Goal: Information Seeking & Learning: Find specific fact

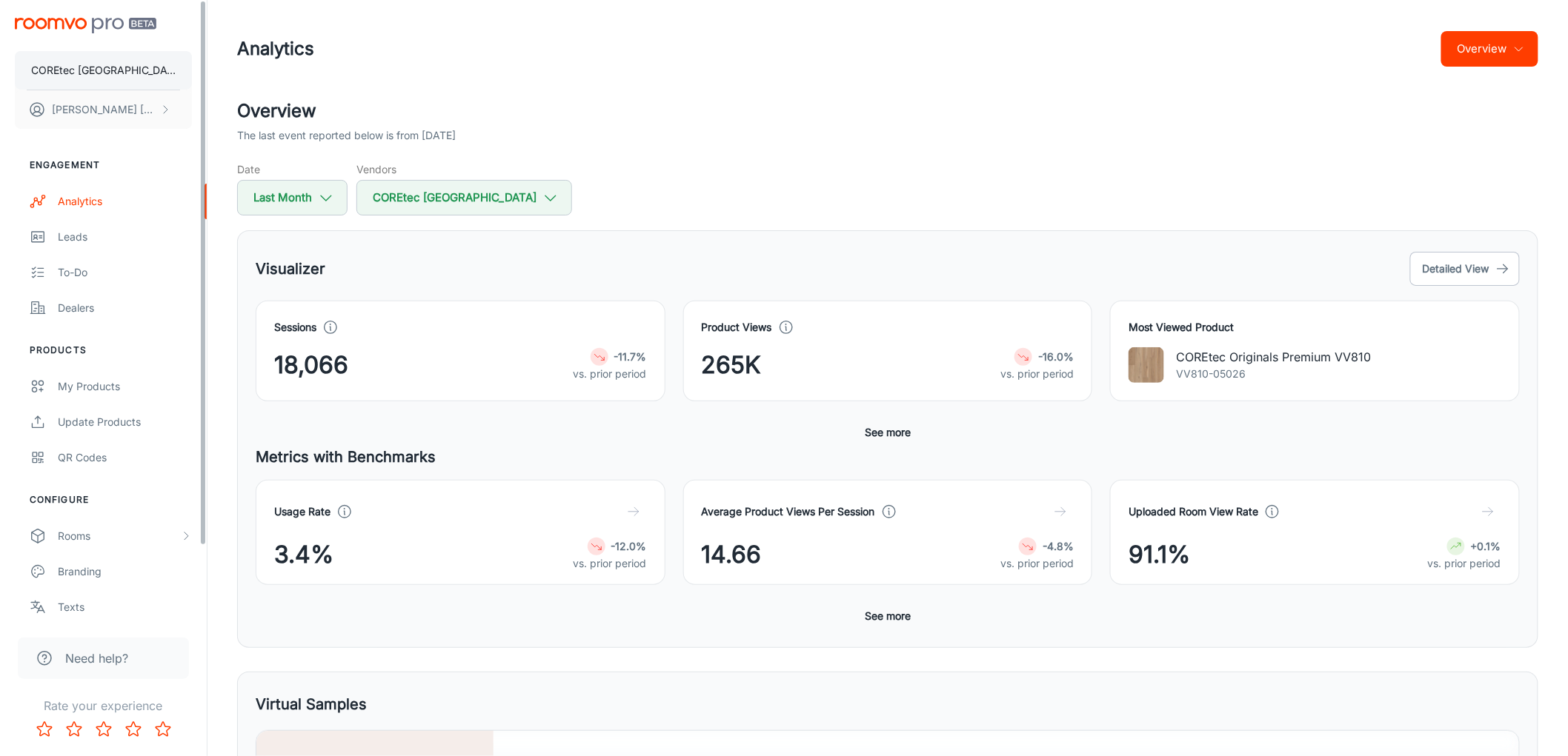
click at [96, 71] on p "COREtec [GEOGRAPHIC_DATA]" at bounding box center [103, 70] width 145 height 16
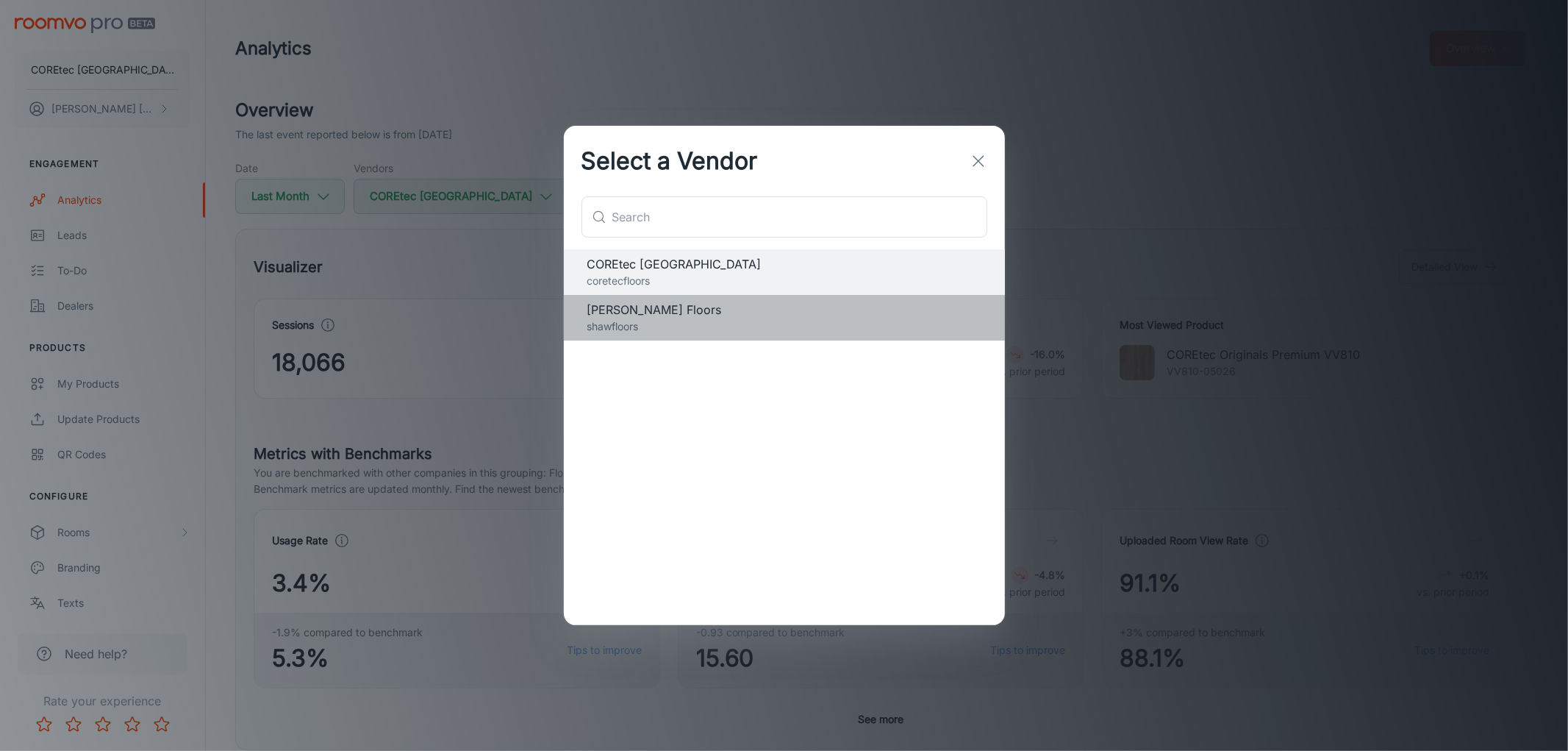
click at [621, 327] on p "shawfloors" at bounding box center [784, 326] width 394 height 16
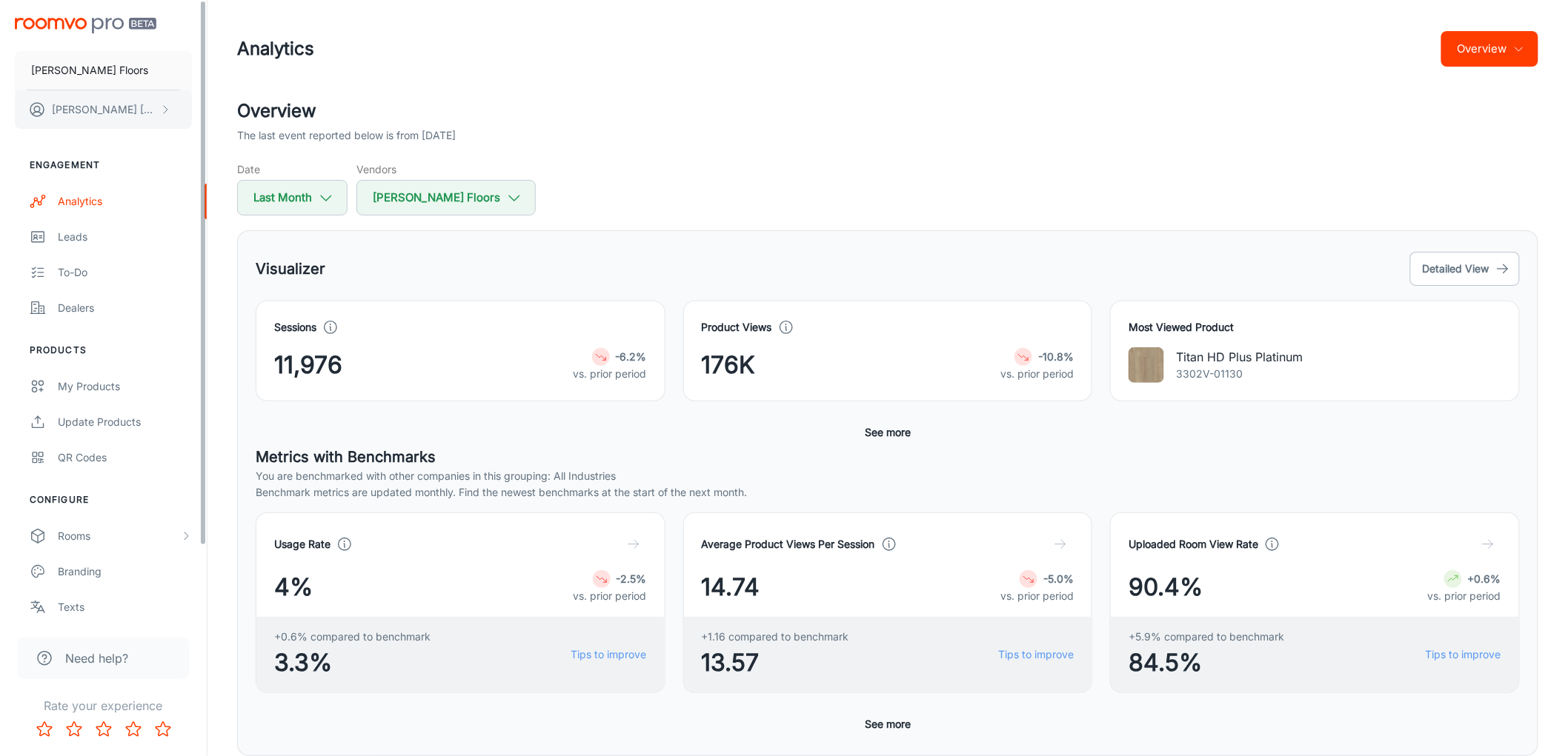
click at [71, 109] on p "[PERSON_NAME] [PERSON_NAME]" at bounding box center [104, 109] width 105 height 16
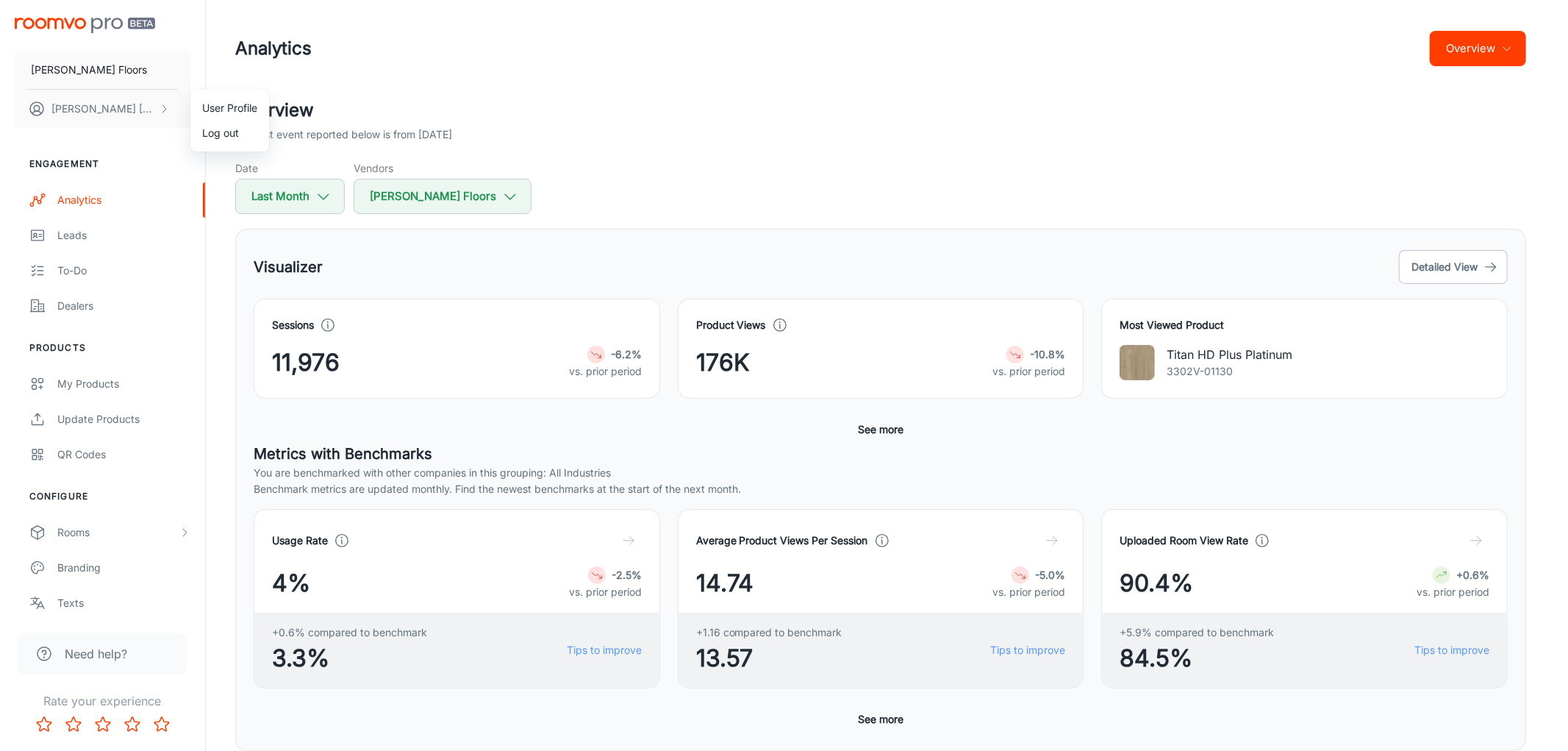
click at [238, 437] on div at bounding box center [784, 376] width 1568 height 751
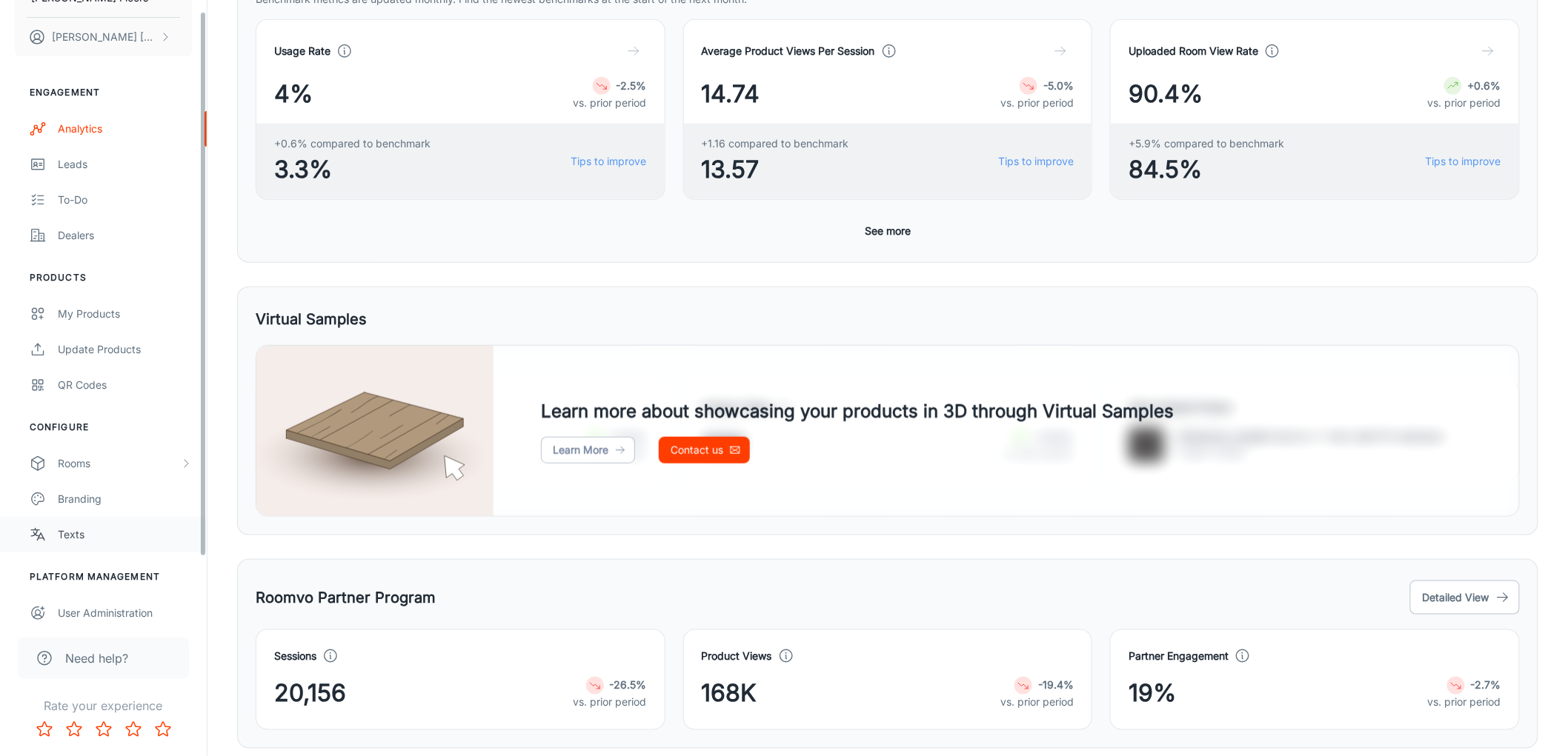
scroll to position [84, 0]
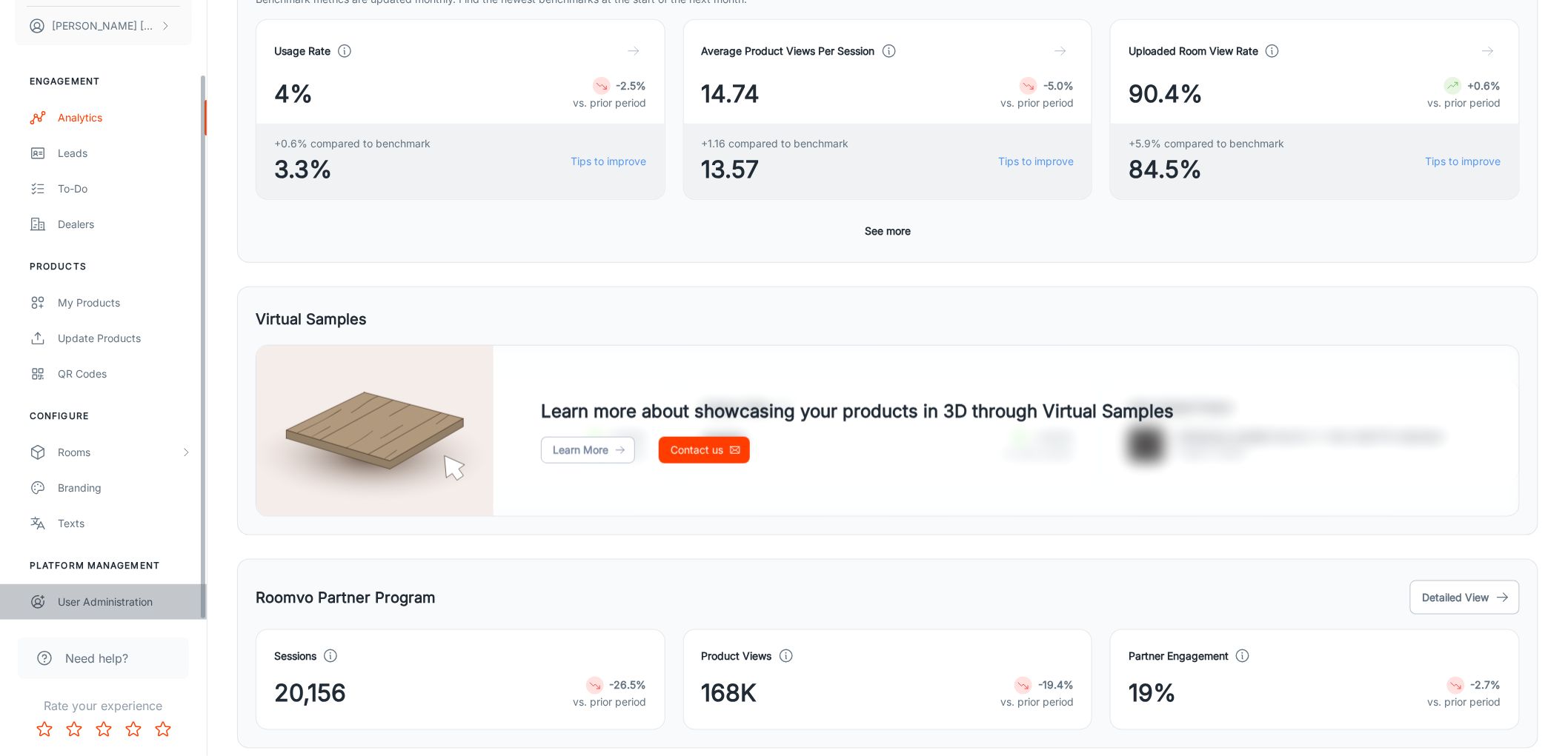
click at [72, 595] on div "User Administration" at bounding box center [125, 602] width 134 height 16
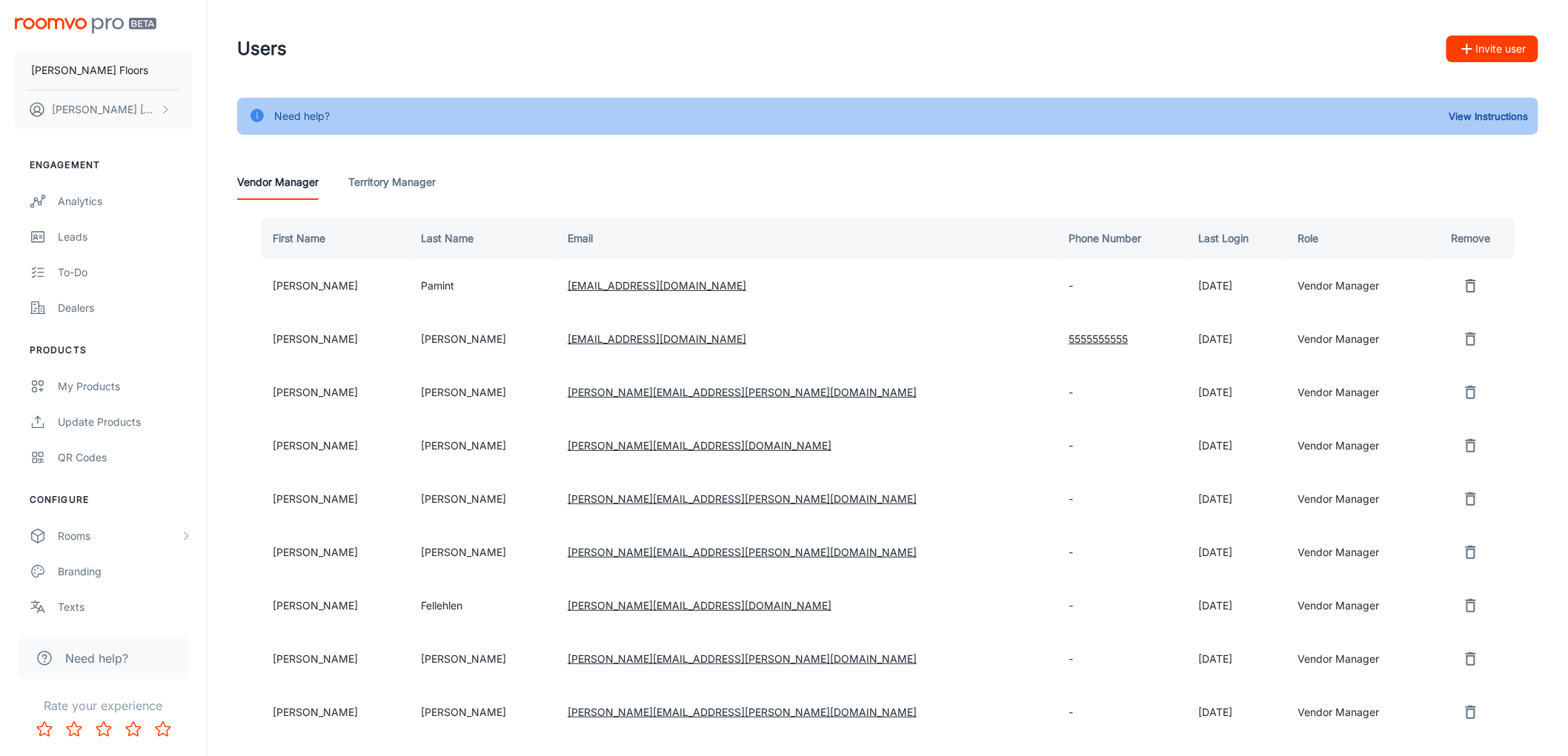
click at [1502, 55] on button "Invite user" at bounding box center [1492, 48] width 92 height 26
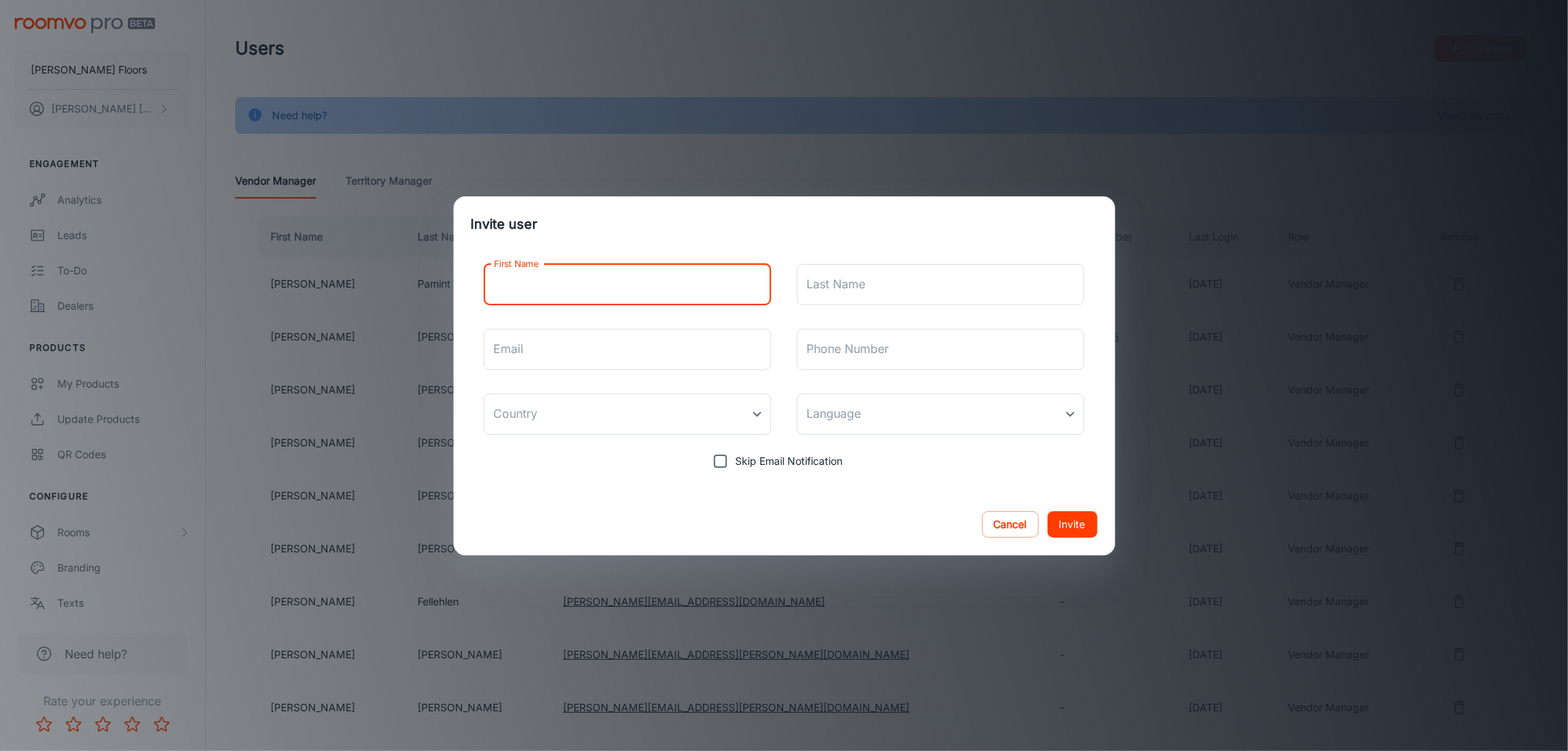
click at [628, 302] on input "First Name" at bounding box center [628, 285] width 288 height 41
type input "[PERSON_NAME]"
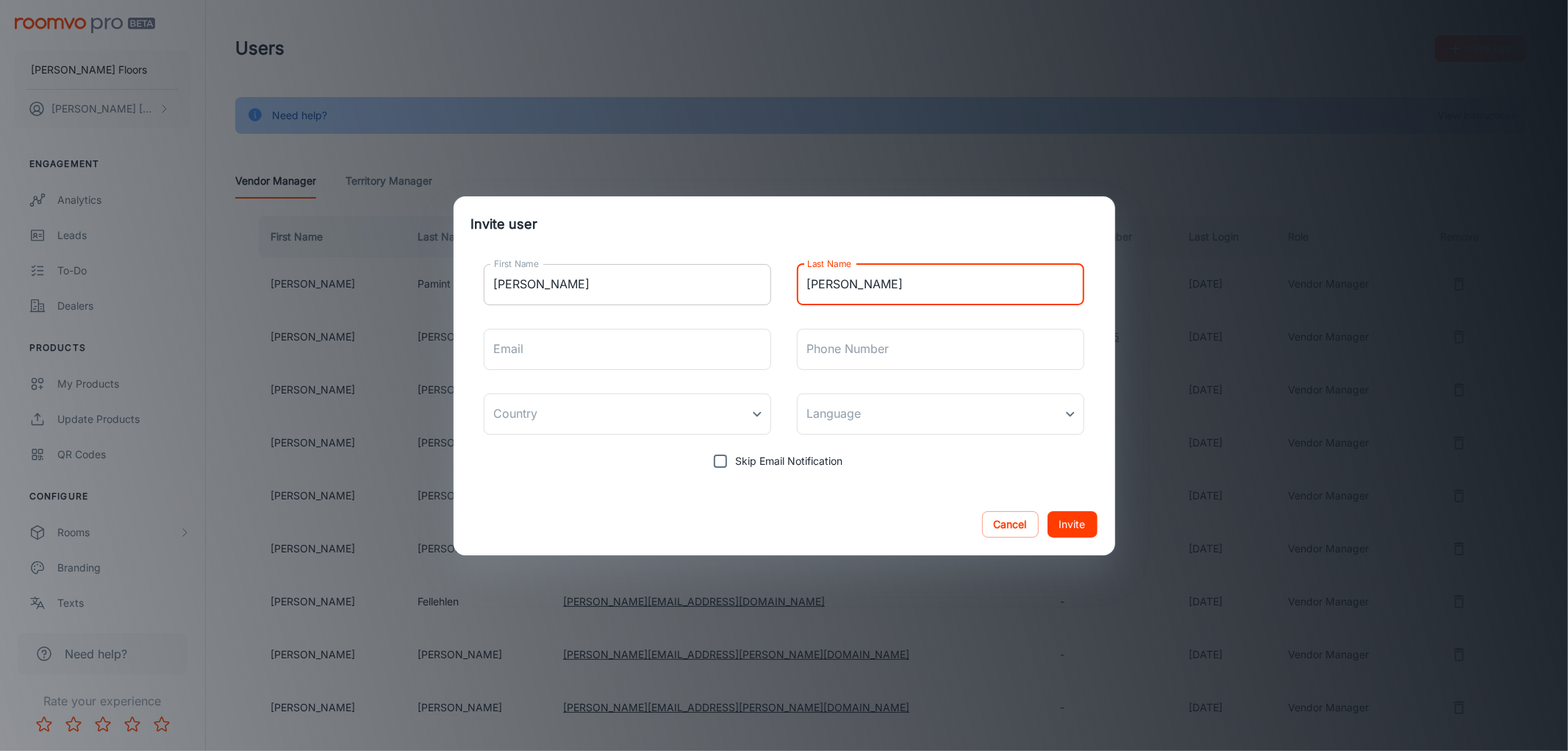
type input "[PERSON_NAME]"
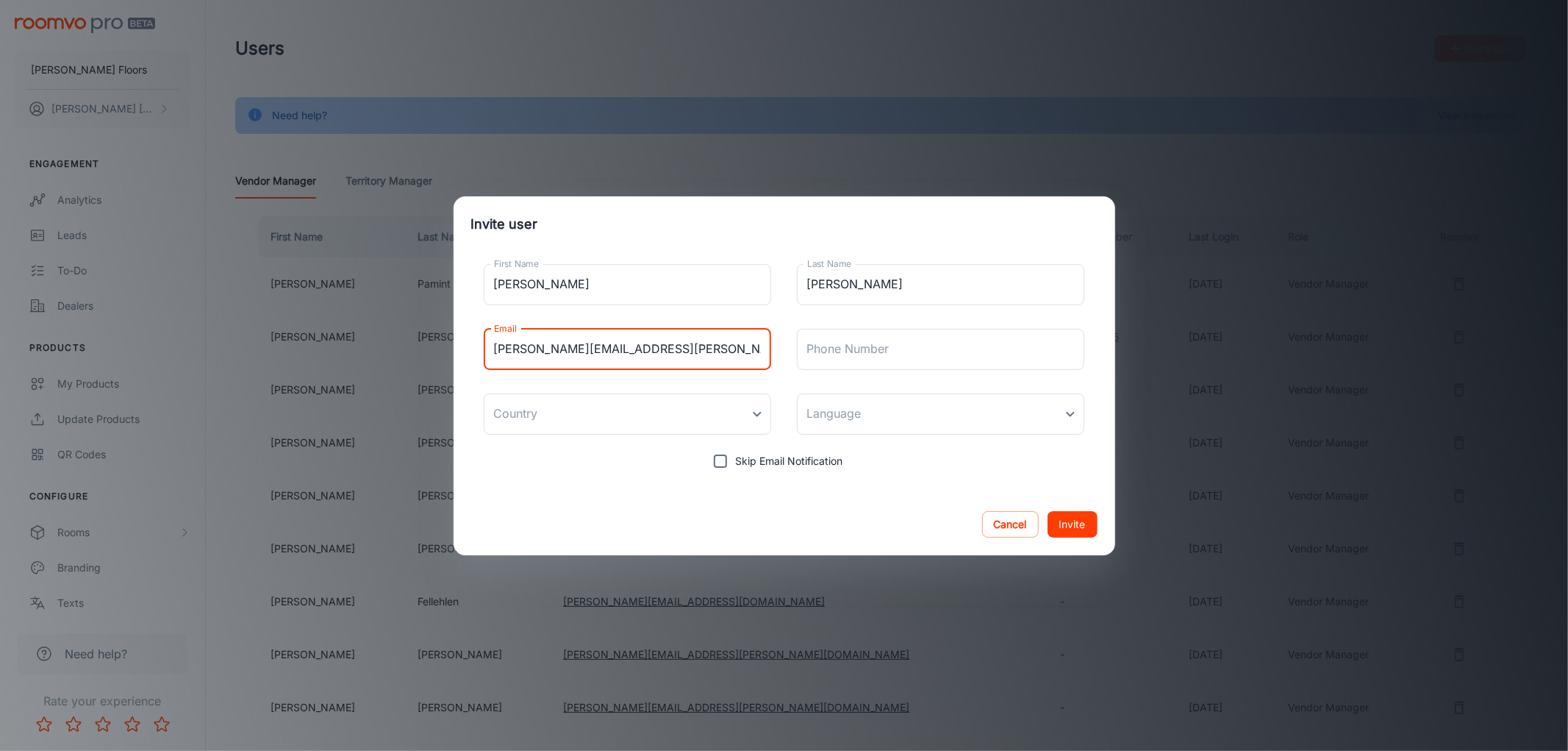
click at [535, 348] on input "[PERSON_NAME][EMAIL_ADDRESS][PERSON_NAME][DOMAIN_NAME]" at bounding box center [628, 349] width 288 height 41
click at [519, 349] on input "[PERSON_NAME][EMAIL_ADDRESS][PERSON_NAME][DOMAIN_NAME]" at bounding box center [628, 349] width 288 height 41
drag, startPoint x: 522, startPoint y: 349, endPoint x: 511, endPoint y: 349, distance: 11.0
click at [511, 349] on input "[PERSON_NAME][EMAIL_ADDRESS][PERSON_NAME][DOMAIN_NAME]" at bounding box center [628, 349] width 288 height 41
type input "[PERSON_NAME][EMAIL_ADDRESS][PERSON_NAME][DOMAIN_NAME]"
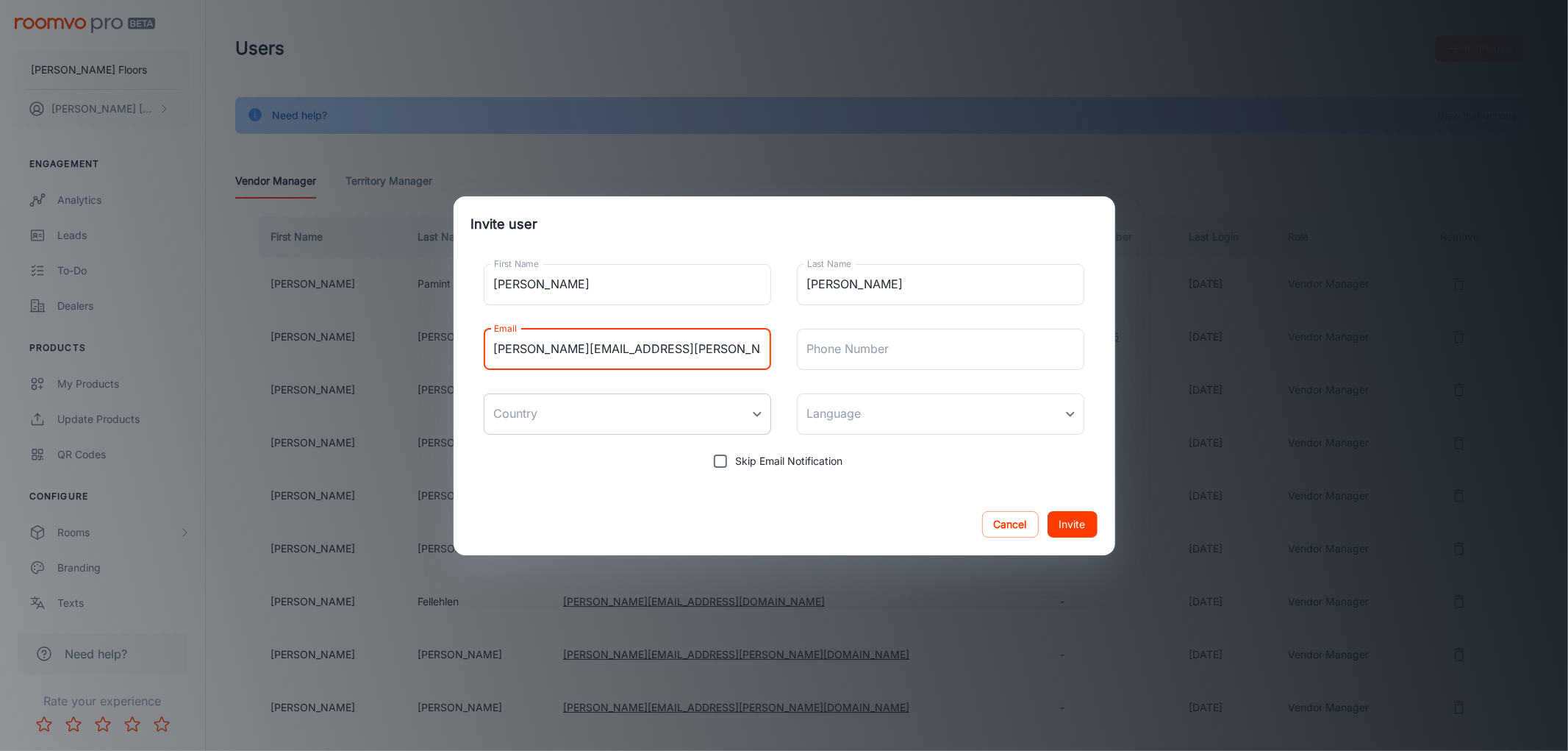
click at [548, 401] on body "[PERSON_NAME] Floors [PERSON_NAME] [PERSON_NAME] Engagement Analytics Leads To-…" at bounding box center [784, 376] width 1568 height 751
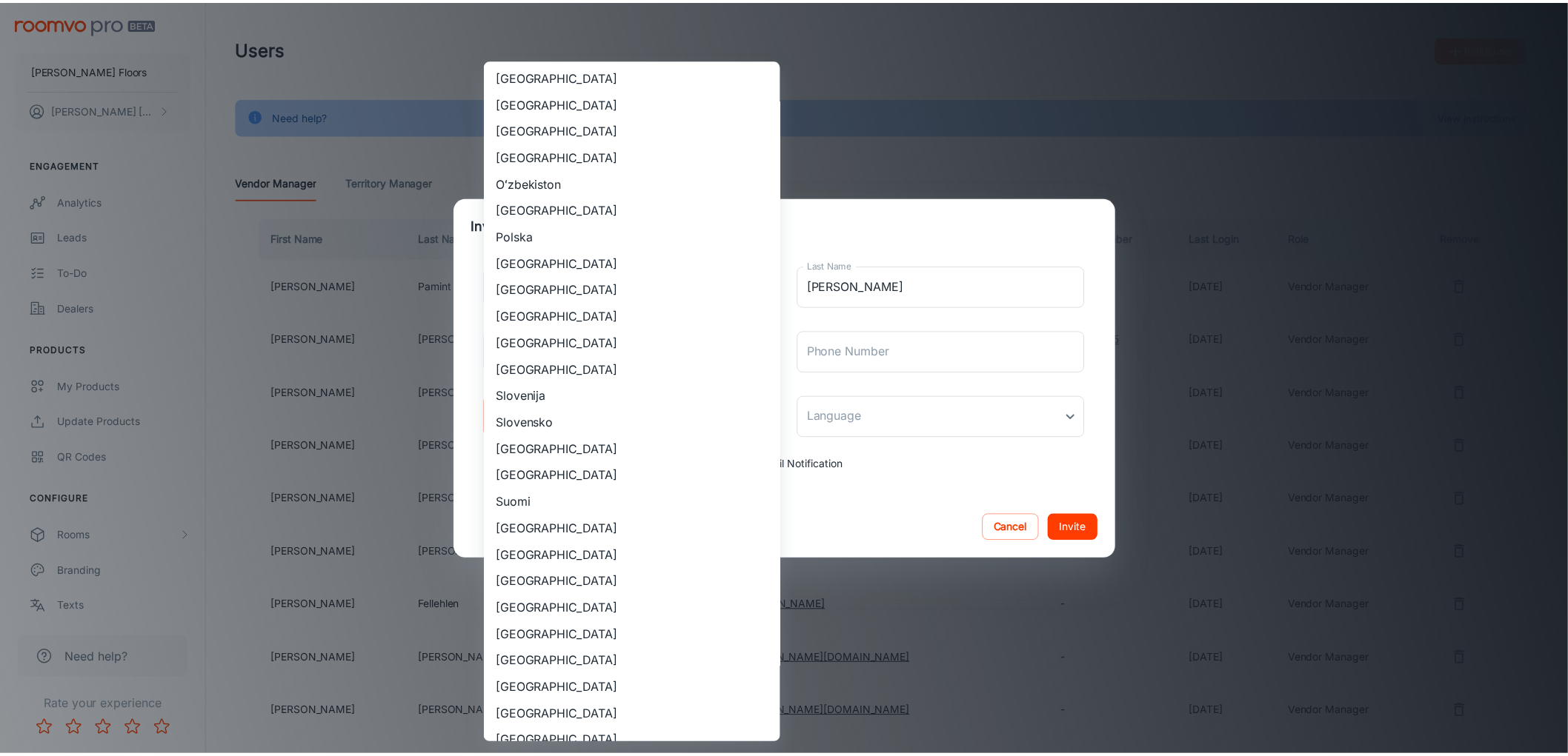
scroll to position [1316, 0]
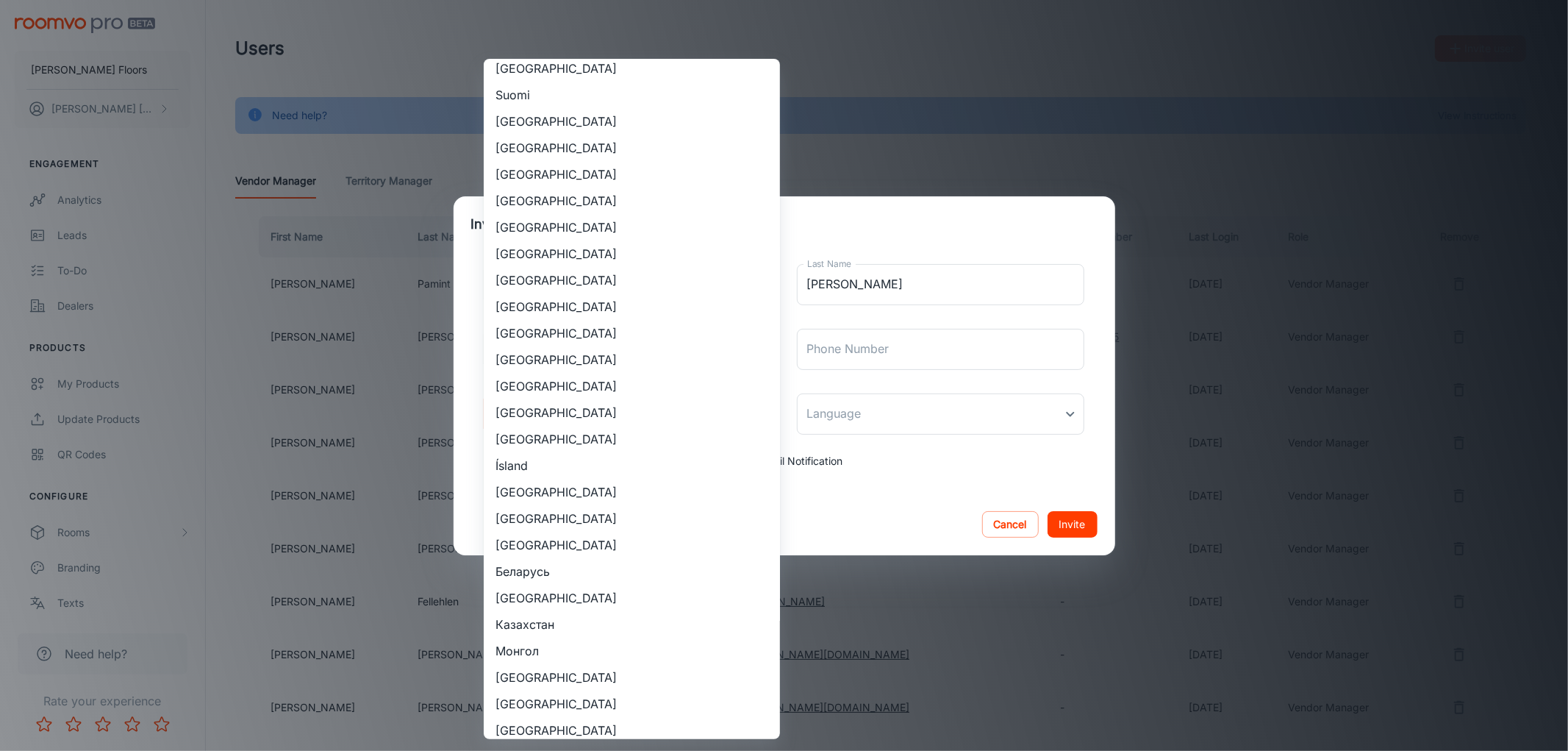
click at [567, 349] on li "[GEOGRAPHIC_DATA]" at bounding box center [632, 359] width 296 height 26
type input "[GEOGRAPHIC_DATA]"
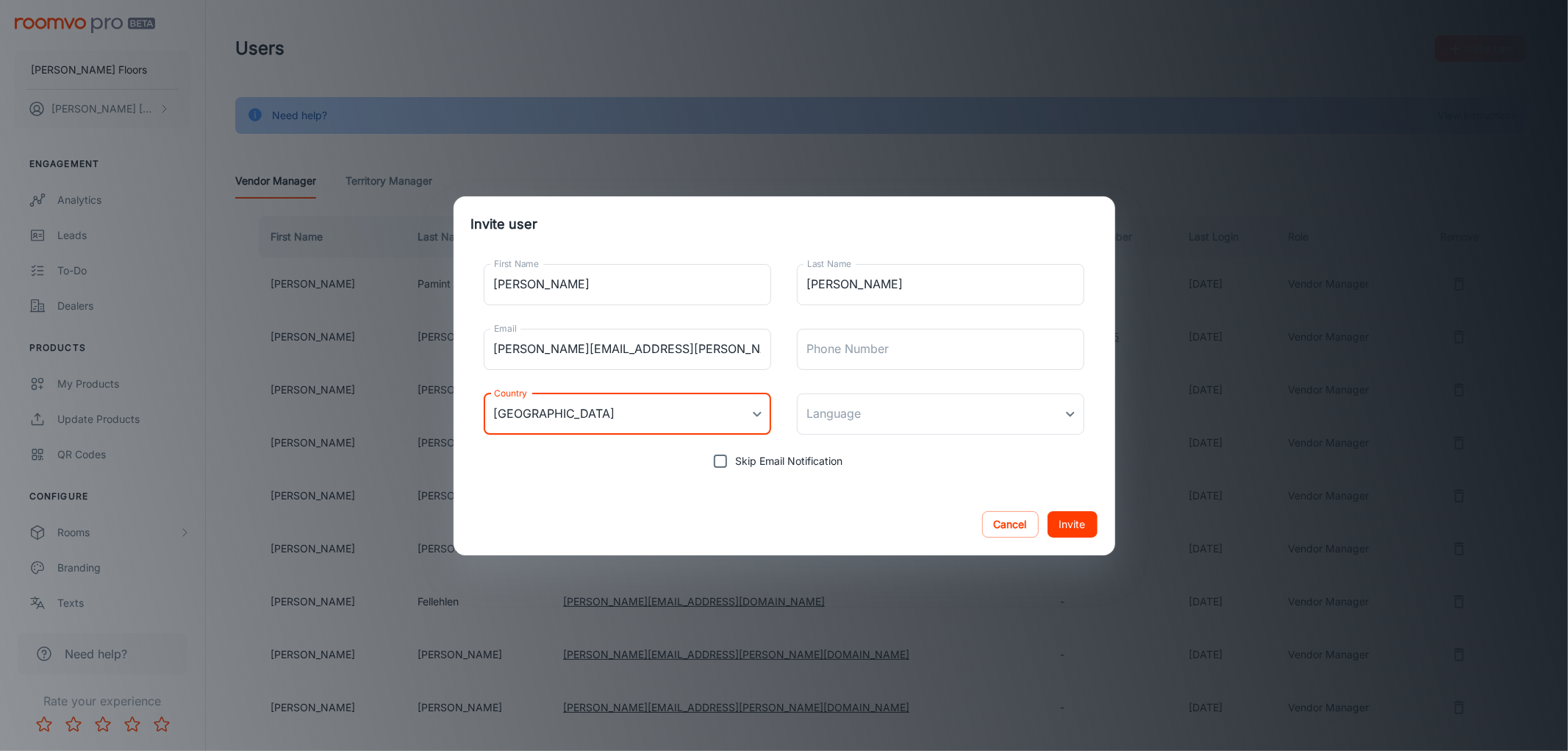
click at [920, 426] on div "[GEOGRAPHIC_DATA] [GEOGRAPHIC_DATA] [GEOGRAPHIC_DATA] [GEOGRAPHIC_DATA] [GEOGRA…" at bounding box center [784, 376] width 1568 height 751
click at [891, 414] on body "[PERSON_NAME] Floors [PERSON_NAME] [PERSON_NAME] Engagement Analytics Leads To-…" at bounding box center [784, 376] width 1568 height 751
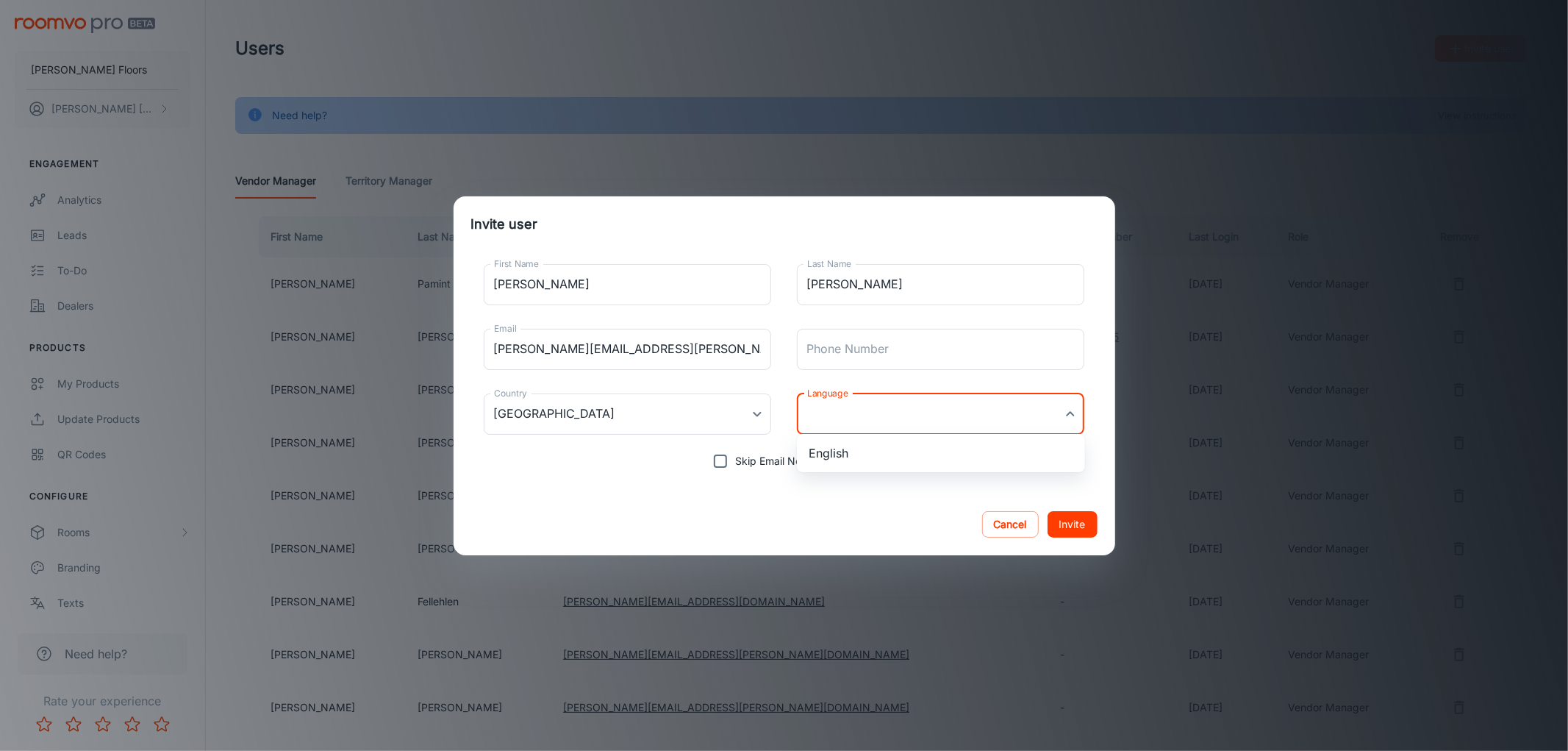
click at [859, 445] on li "English" at bounding box center [940, 453] width 288 height 26
type input "en-us"
click at [959, 510] on div "Cancel Invite" at bounding box center [785, 525] width 662 height 62
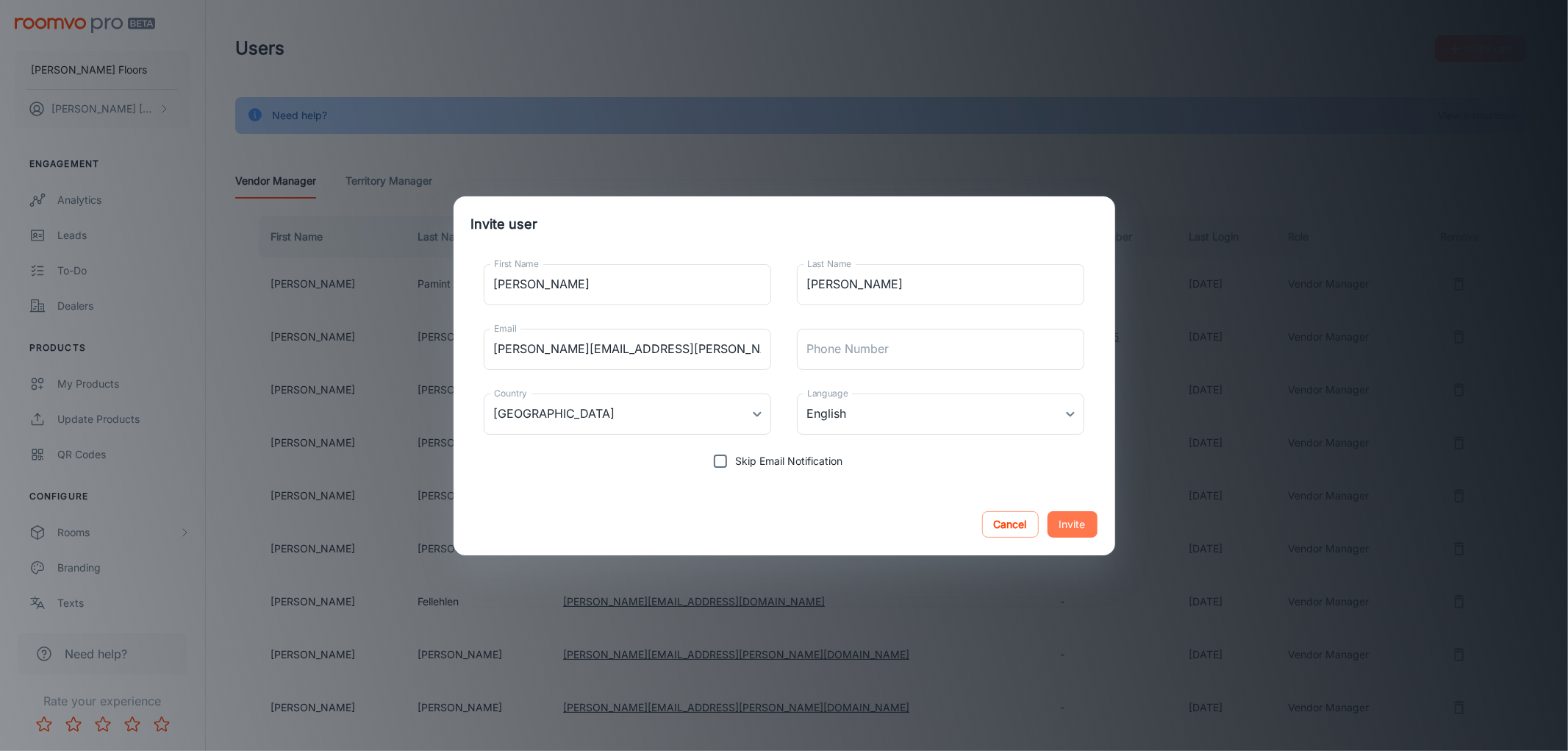
click at [1087, 526] on button "Invite" at bounding box center [1072, 524] width 50 height 26
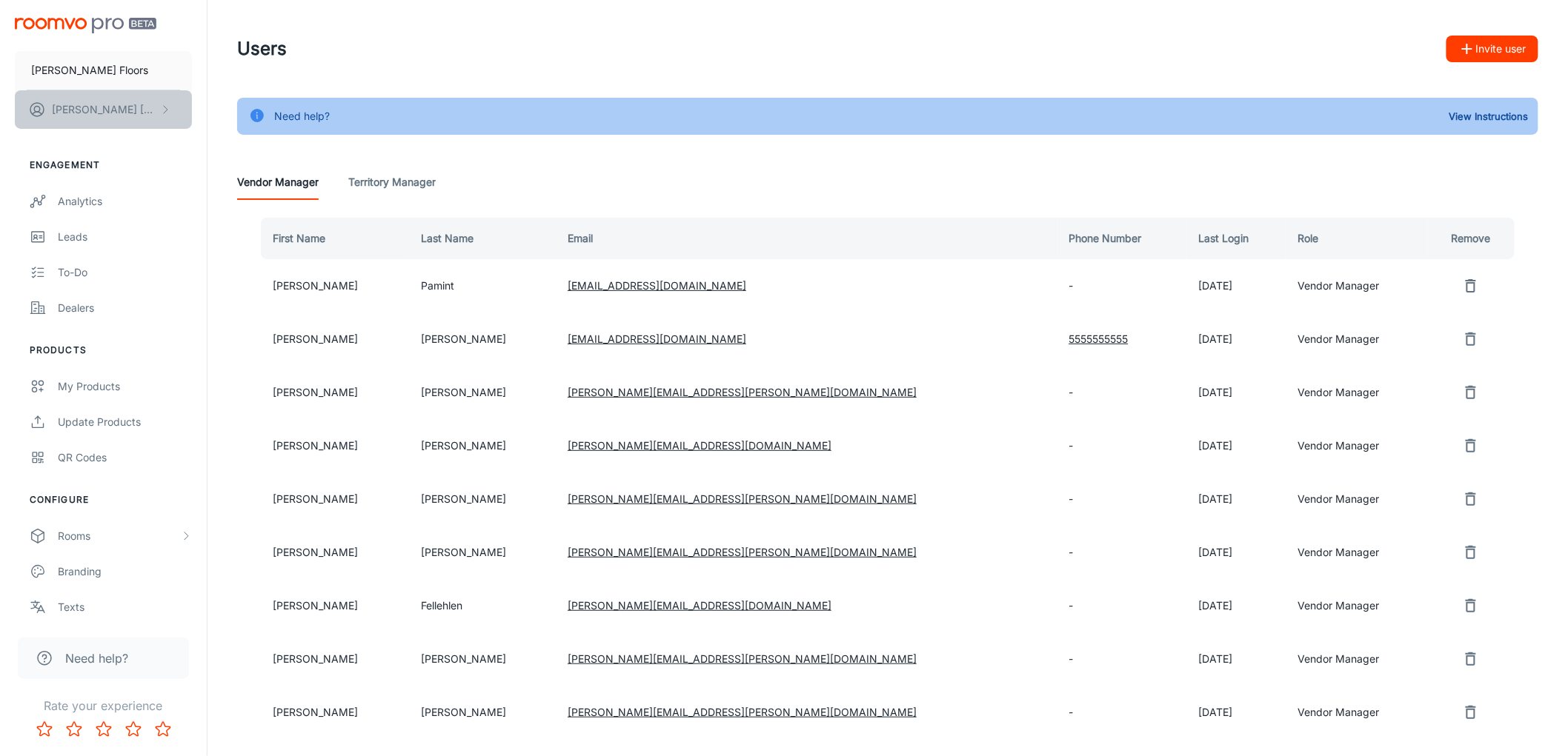
click at [98, 104] on p "[PERSON_NAME] [PERSON_NAME]" at bounding box center [104, 109] width 105 height 16
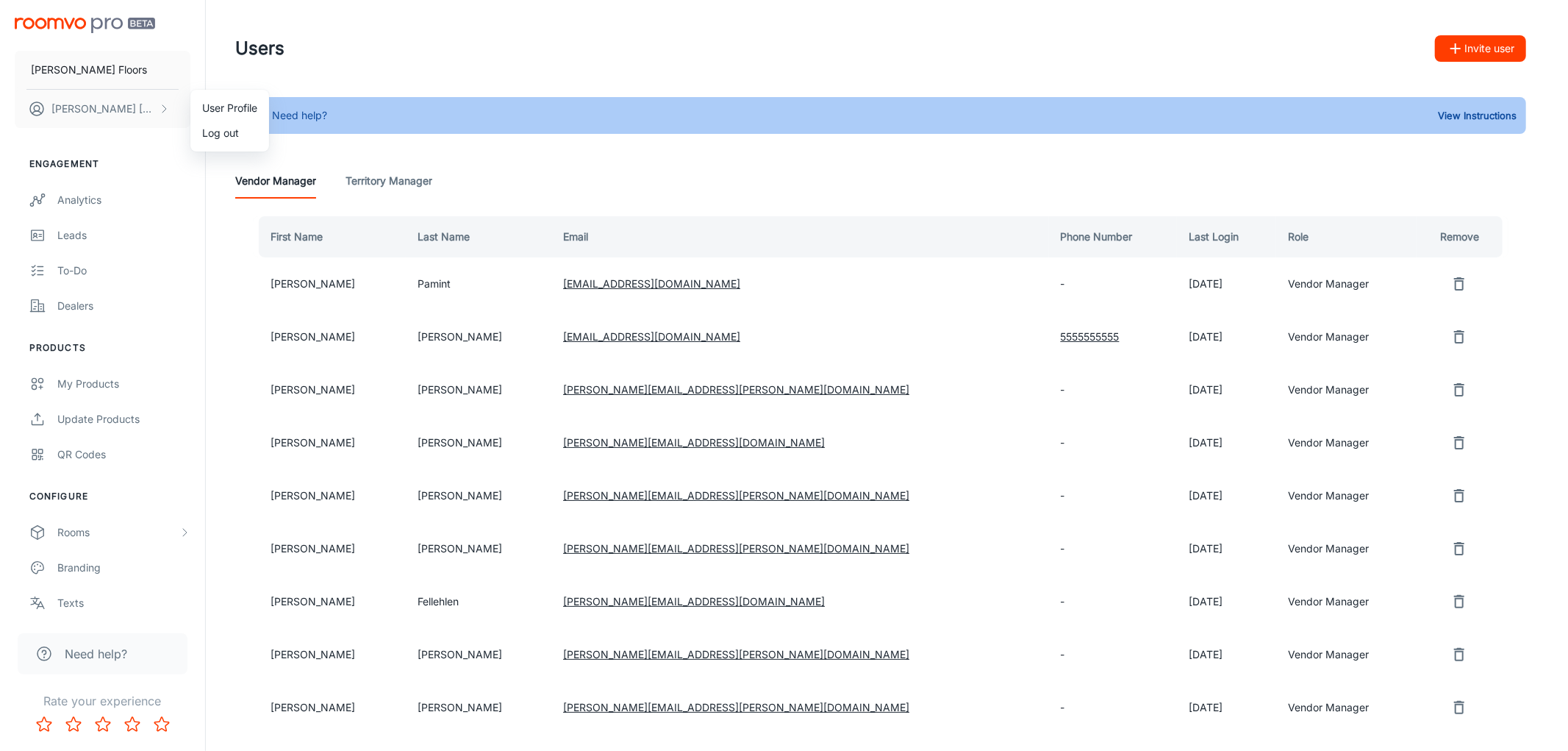
click at [83, 71] on div at bounding box center [784, 376] width 1568 height 751
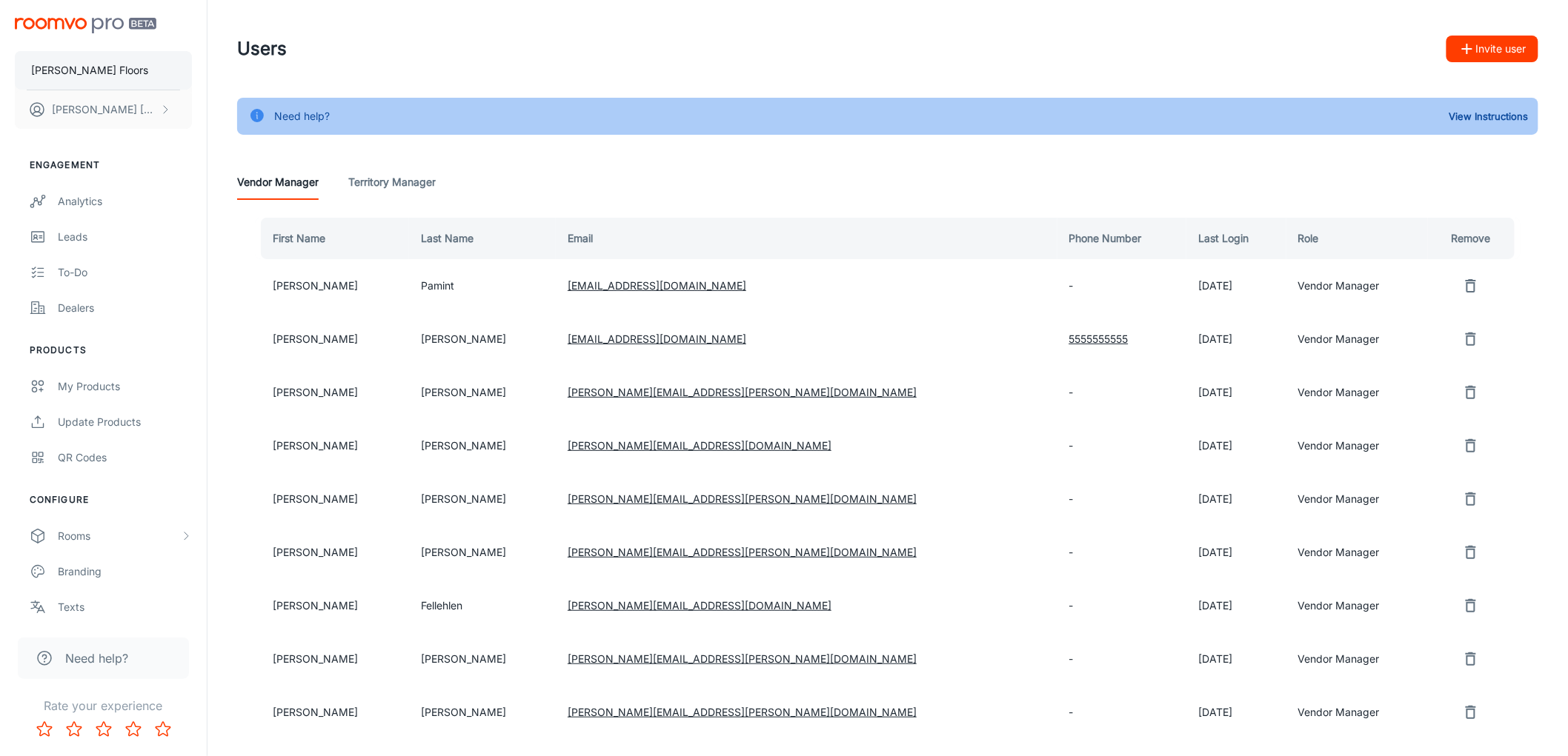
click at [106, 73] on button "[PERSON_NAME] Floors" at bounding box center [103, 70] width 177 height 38
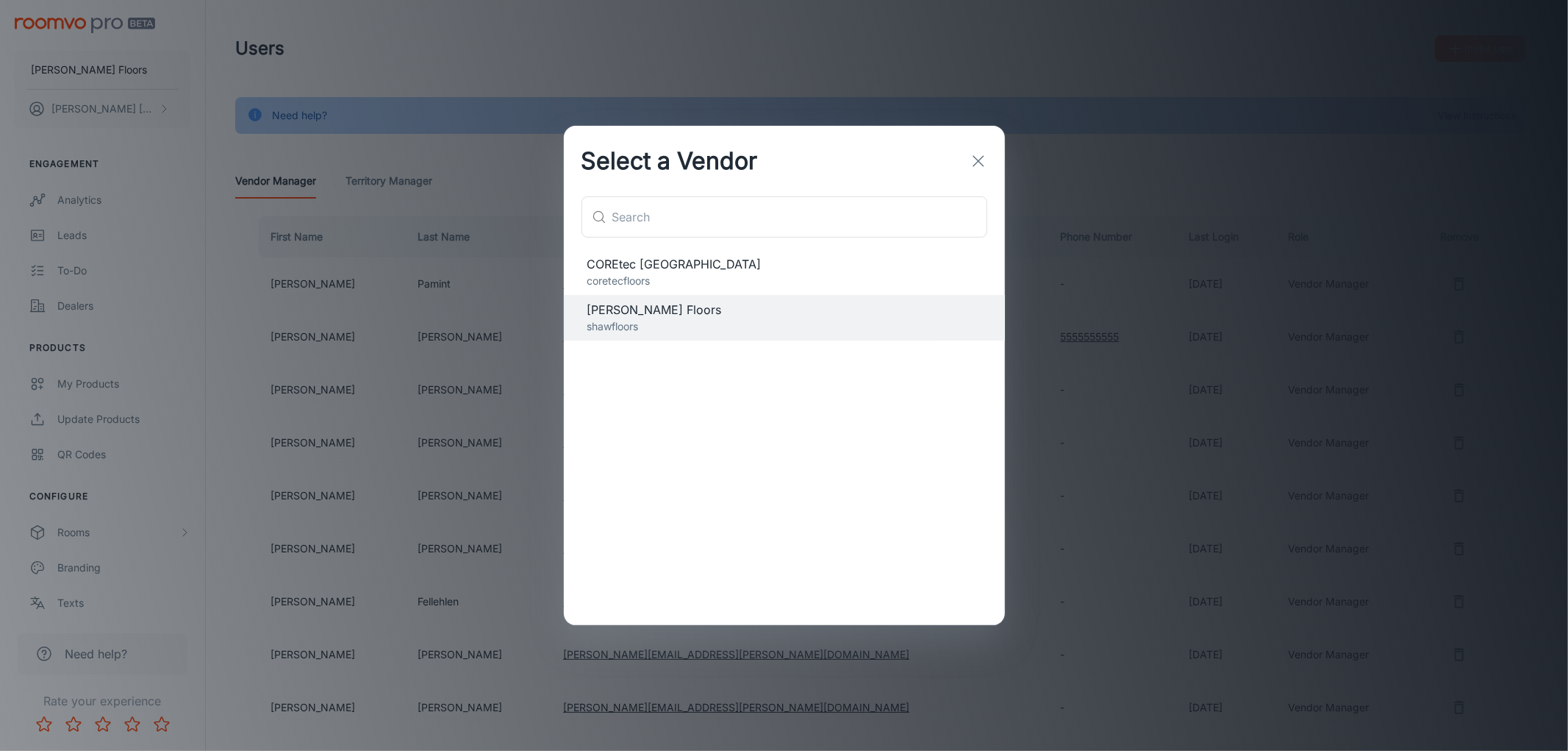
click at [329, 35] on div "Select a Vendor ​ ​ COREtec [GEOGRAPHIC_DATA] coretecfloors [PERSON_NAME] Floor…" at bounding box center [784, 376] width 1568 height 751
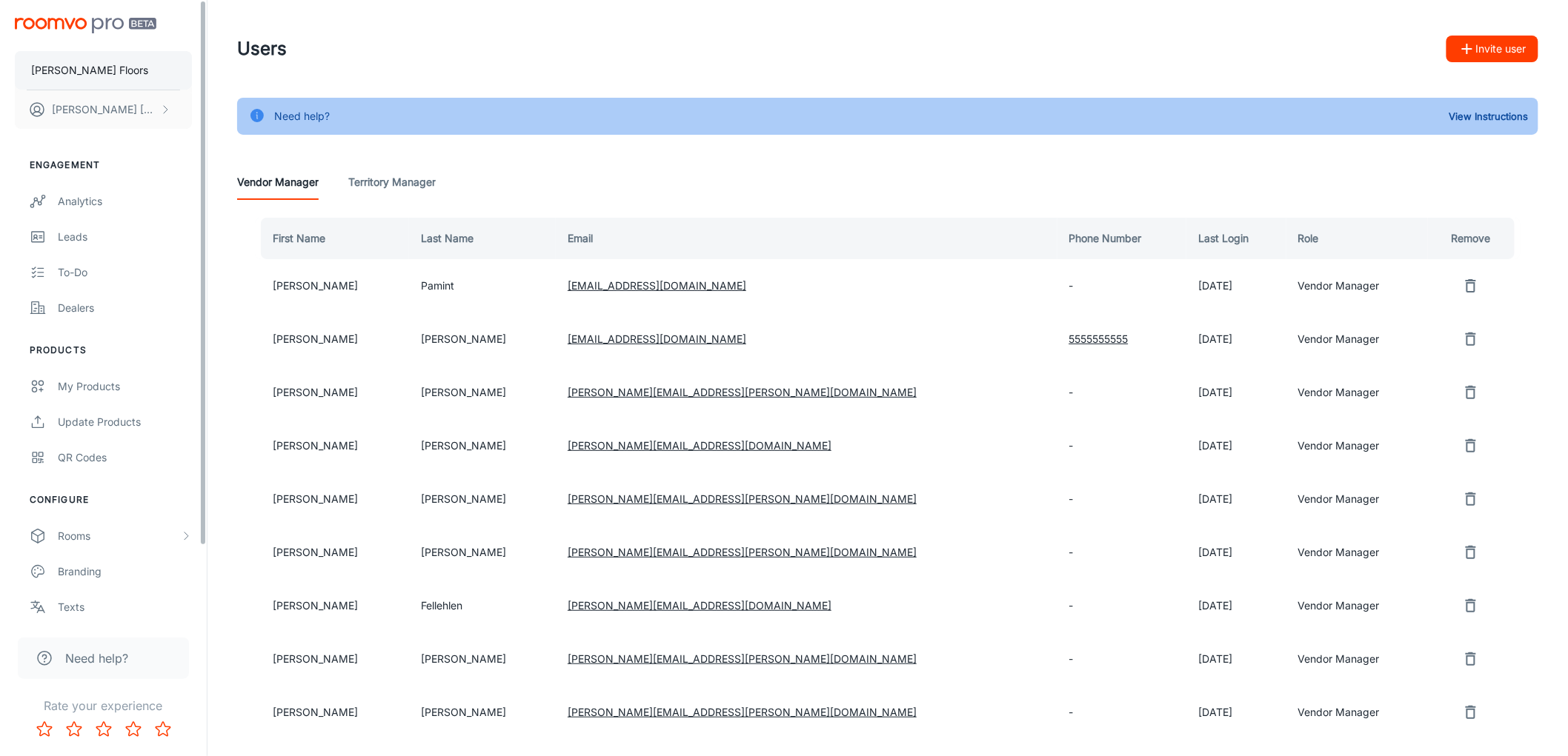
click at [106, 69] on button "[PERSON_NAME] Floors" at bounding box center [103, 70] width 177 height 38
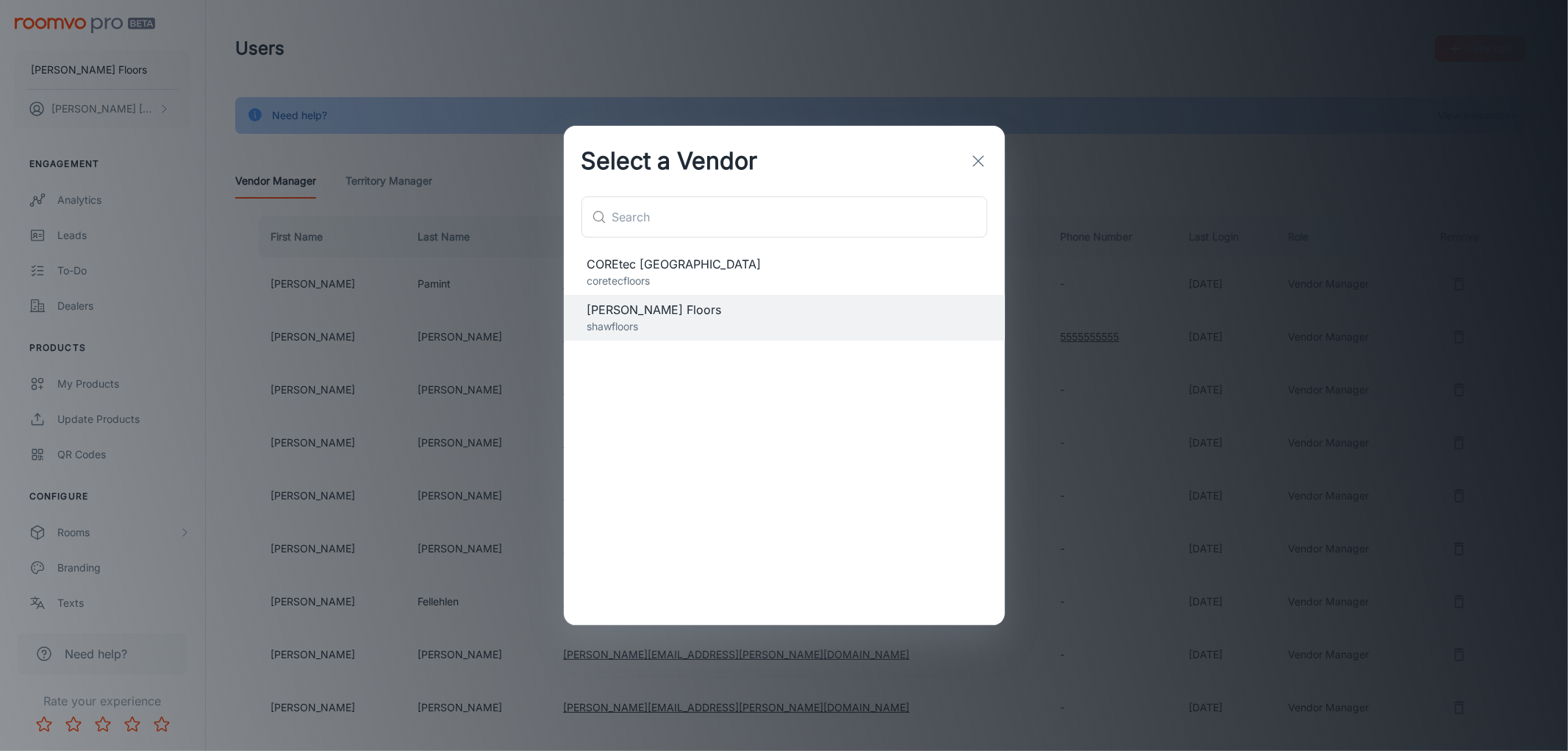
click at [726, 270] on span "COREtec [GEOGRAPHIC_DATA]" at bounding box center [784, 264] width 394 height 17
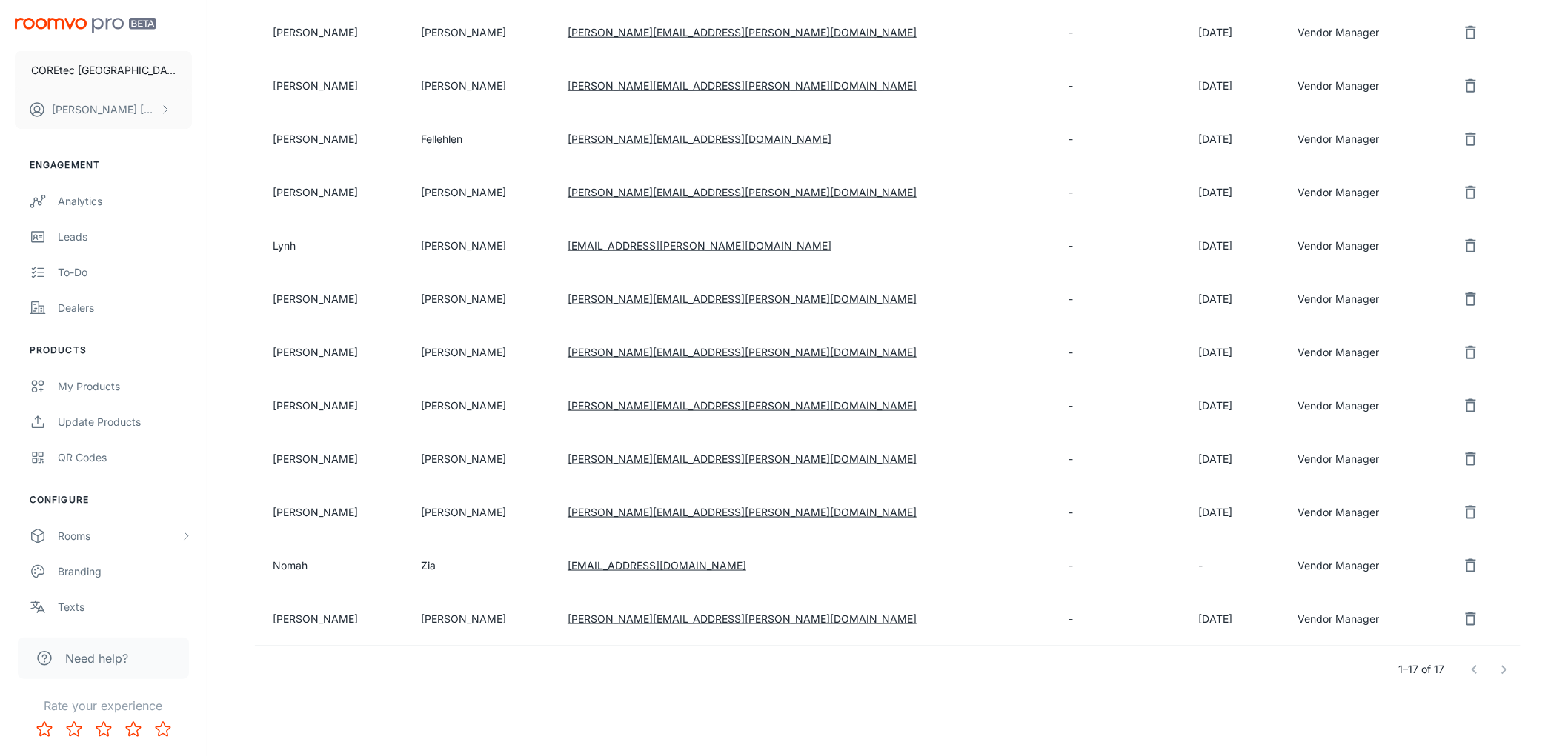
scroll to position [534, 0]
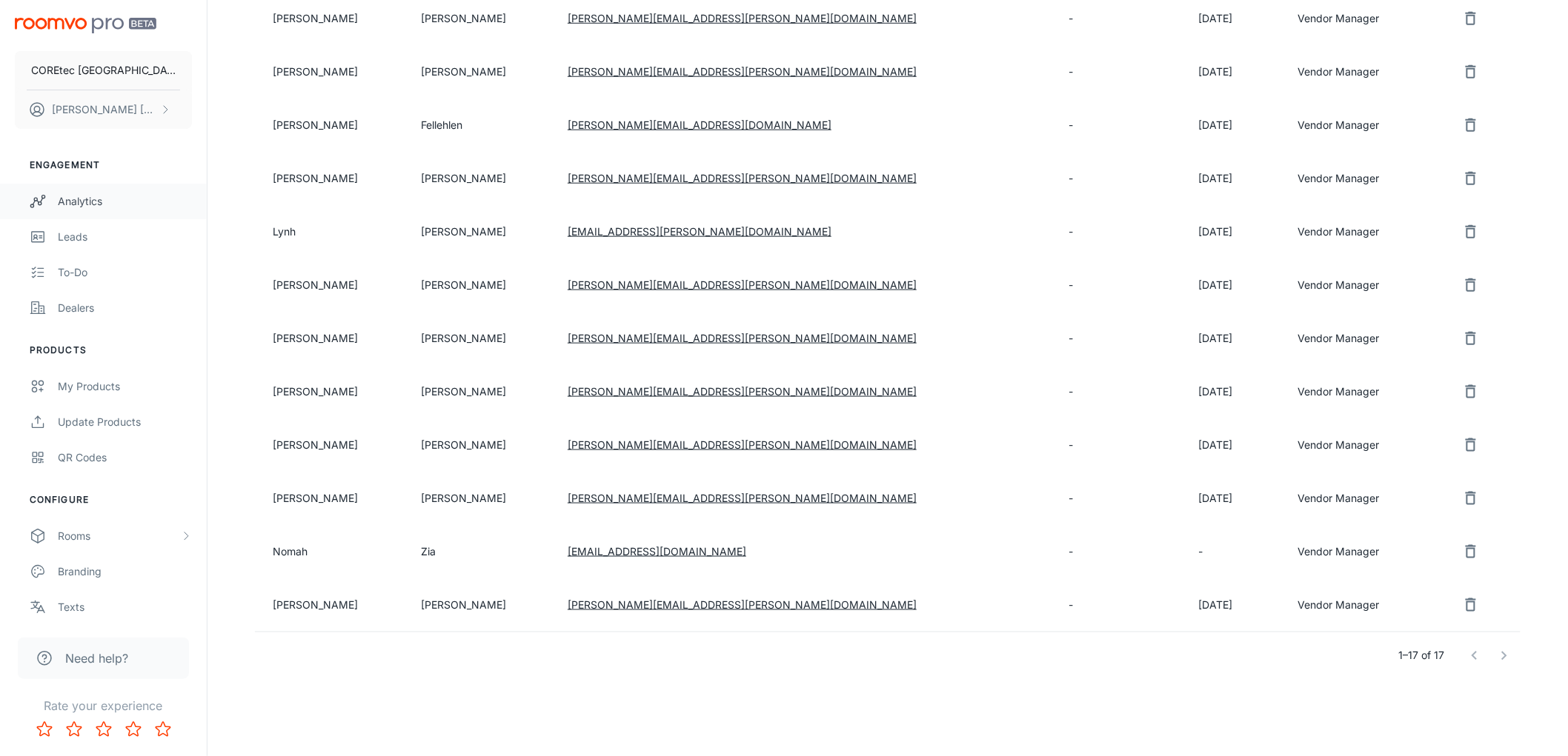
click at [82, 212] on link "Analytics" at bounding box center [103, 201] width 207 height 35
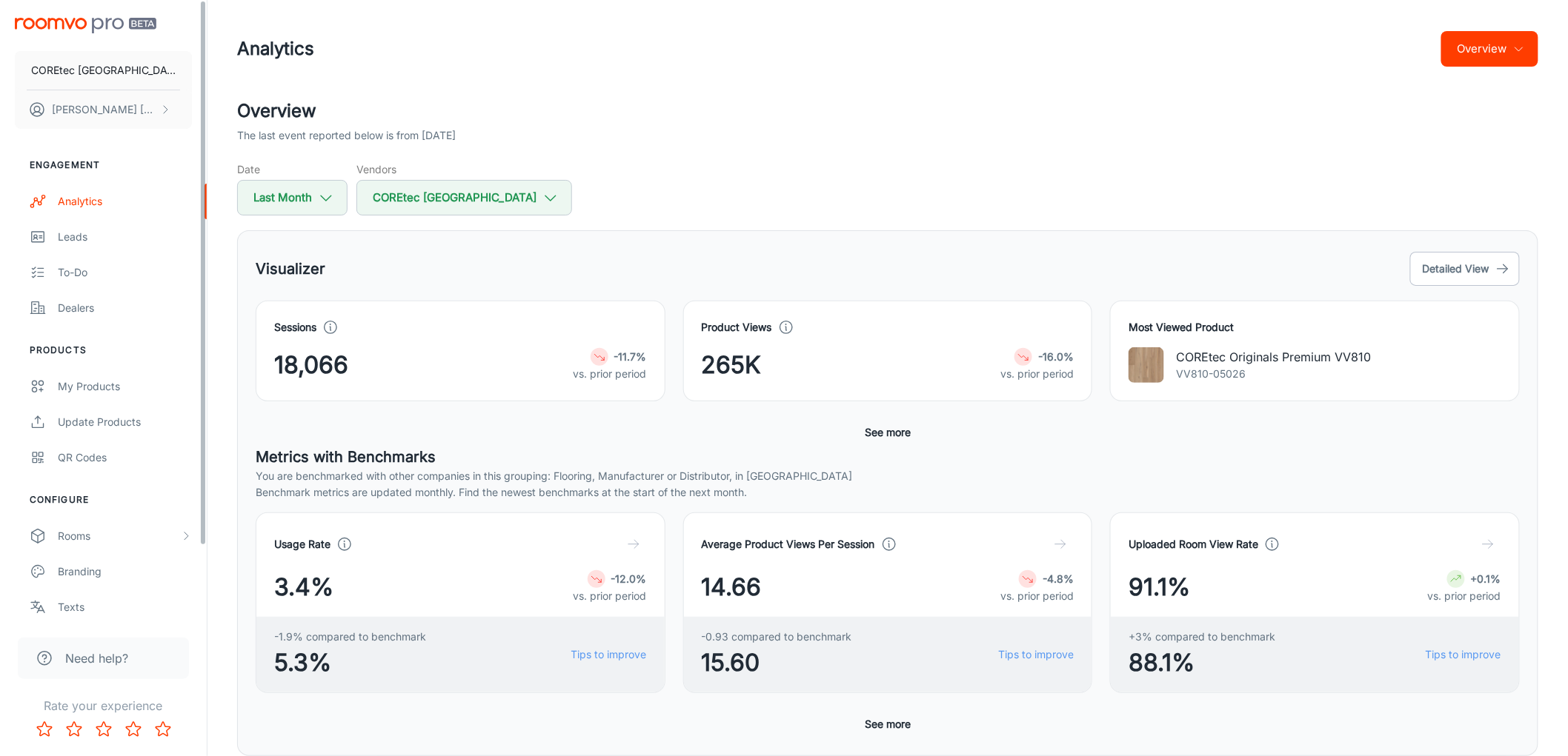
click at [412, 419] on div "Sessions 18,066 -11.7% vs. prior period Product Views 265K -16.0% vs. prior per…" at bounding box center [888, 373] width 1264 height 145
drag, startPoint x: 360, startPoint y: 360, endPoint x: 531, endPoint y: 361, distance: 171.0
click at [542, 360] on div "Sessions 18,066 -11.7% vs. prior period" at bounding box center [461, 351] width 409 height 101
click at [441, 368] on div "18,066 -11.7% vs. prior period" at bounding box center [461, 365] width 373 height 35
drag, startPoint x: 368, startPoint y: 365, endPoint x: 227, endPoint y: 365, distance: 141.0
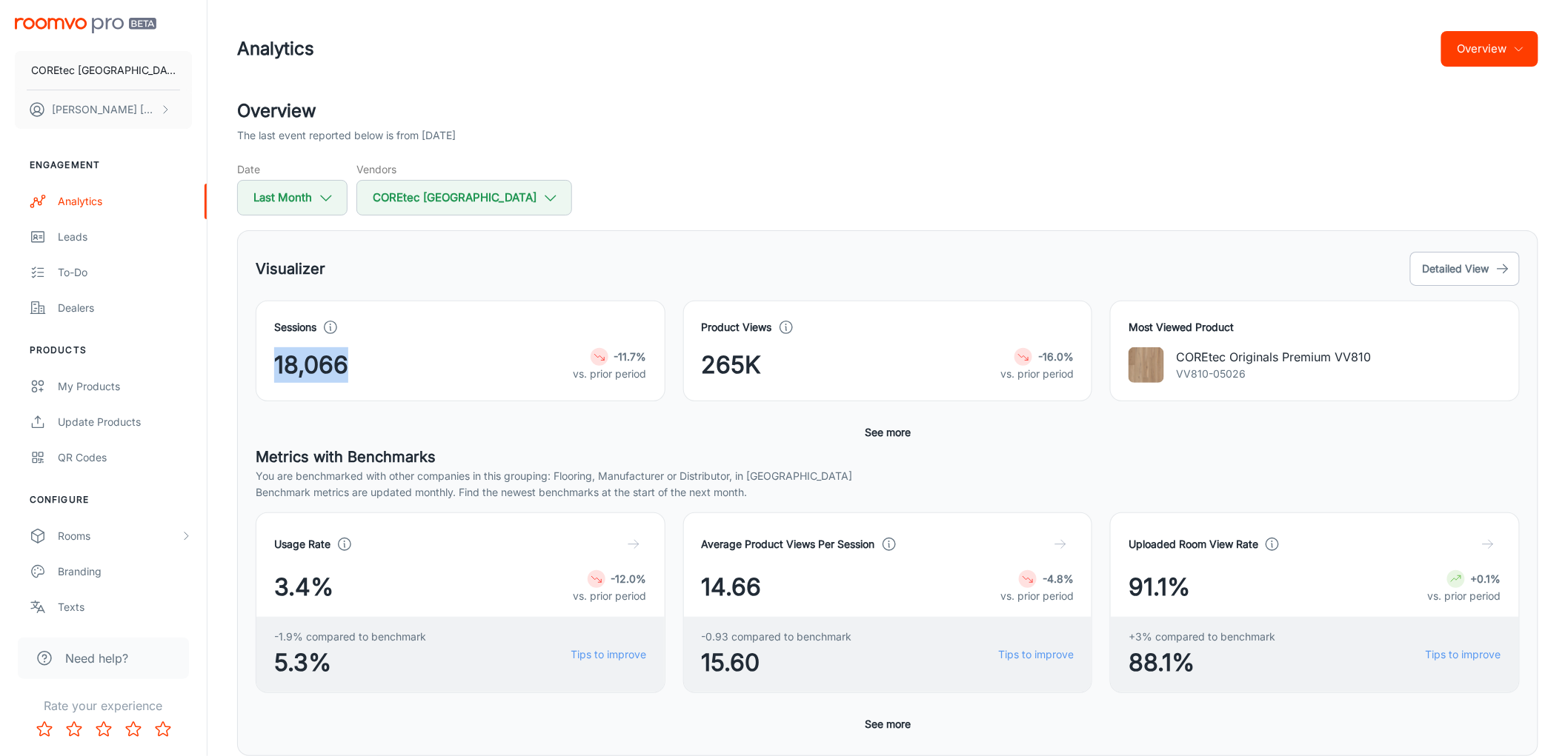
click at [227, 365] on div "Overview The last event reported below is from [DATE] Date Last Month Vendors C…" at bounding box center [888, 670] width 1337 height 1144
click at [374, 368] on div "18,066 -11.7% vs. prior period" at bounding box center [461, 365] width 373 height 35
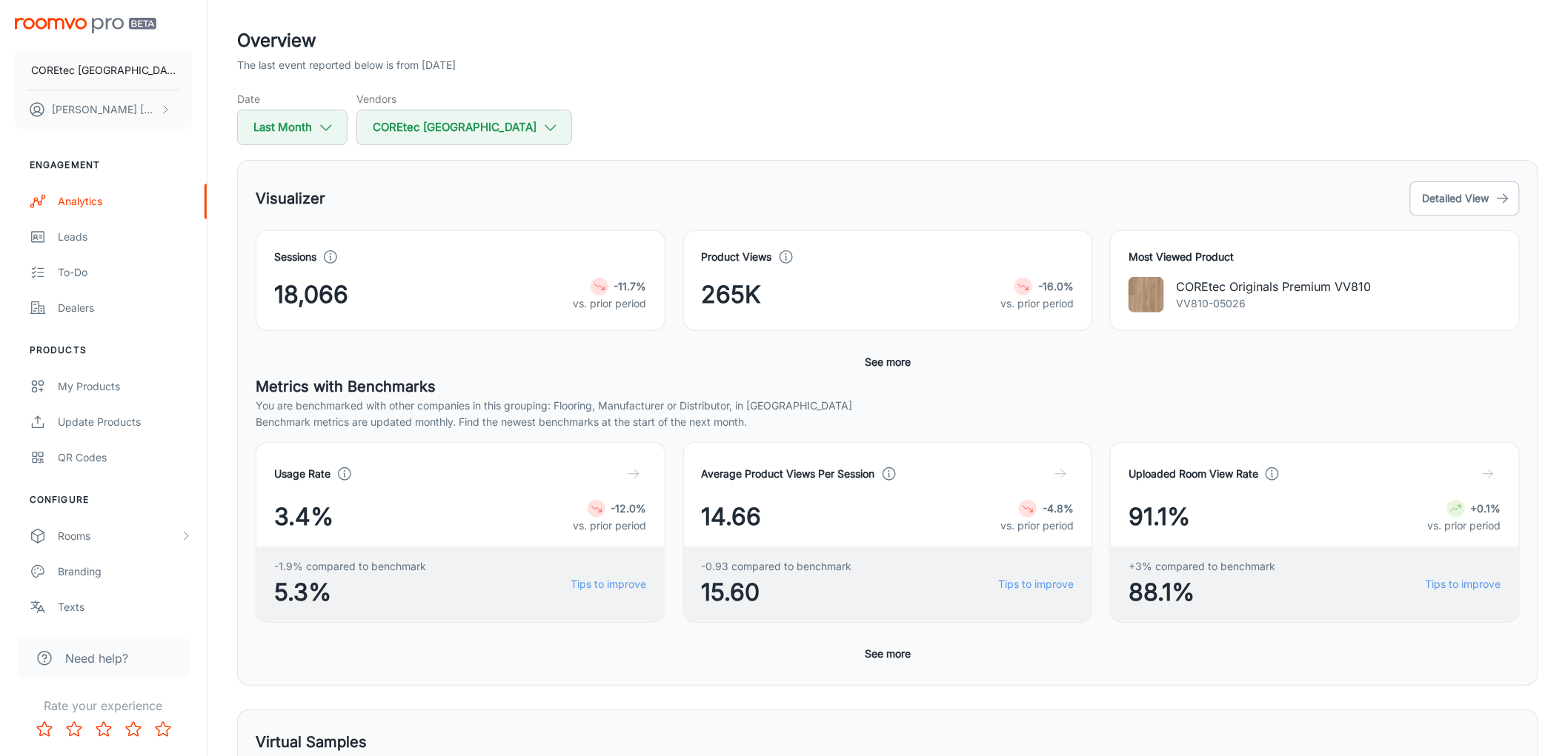
scroll to position [82, 0]
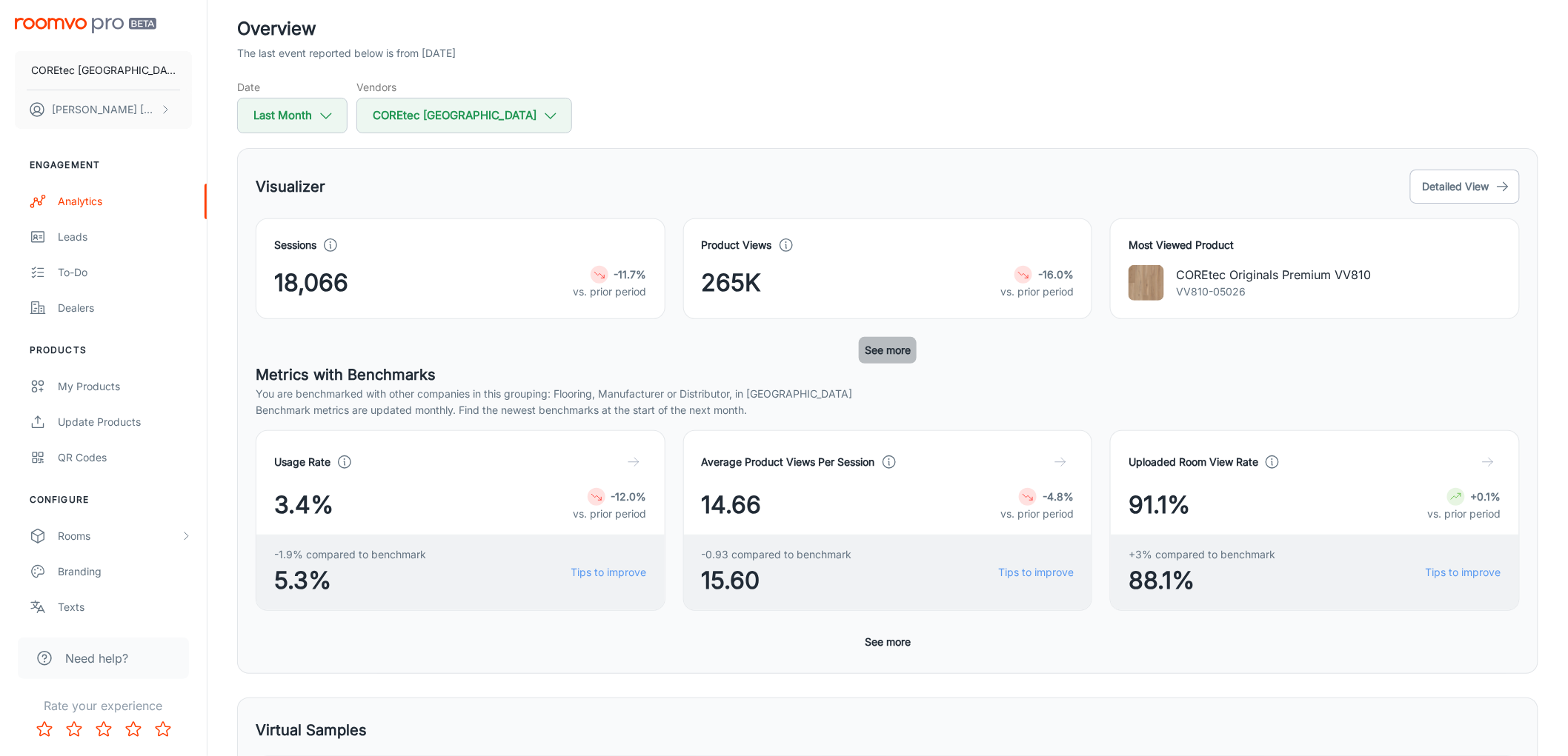
drag, startPoint x: 872, startPoint y: 349, endPoint x: 1144, endPoint y: 368, distance: 272.7
click at [872, 349] on button "See more" at bounding box center [888, 350] width 58 height 26
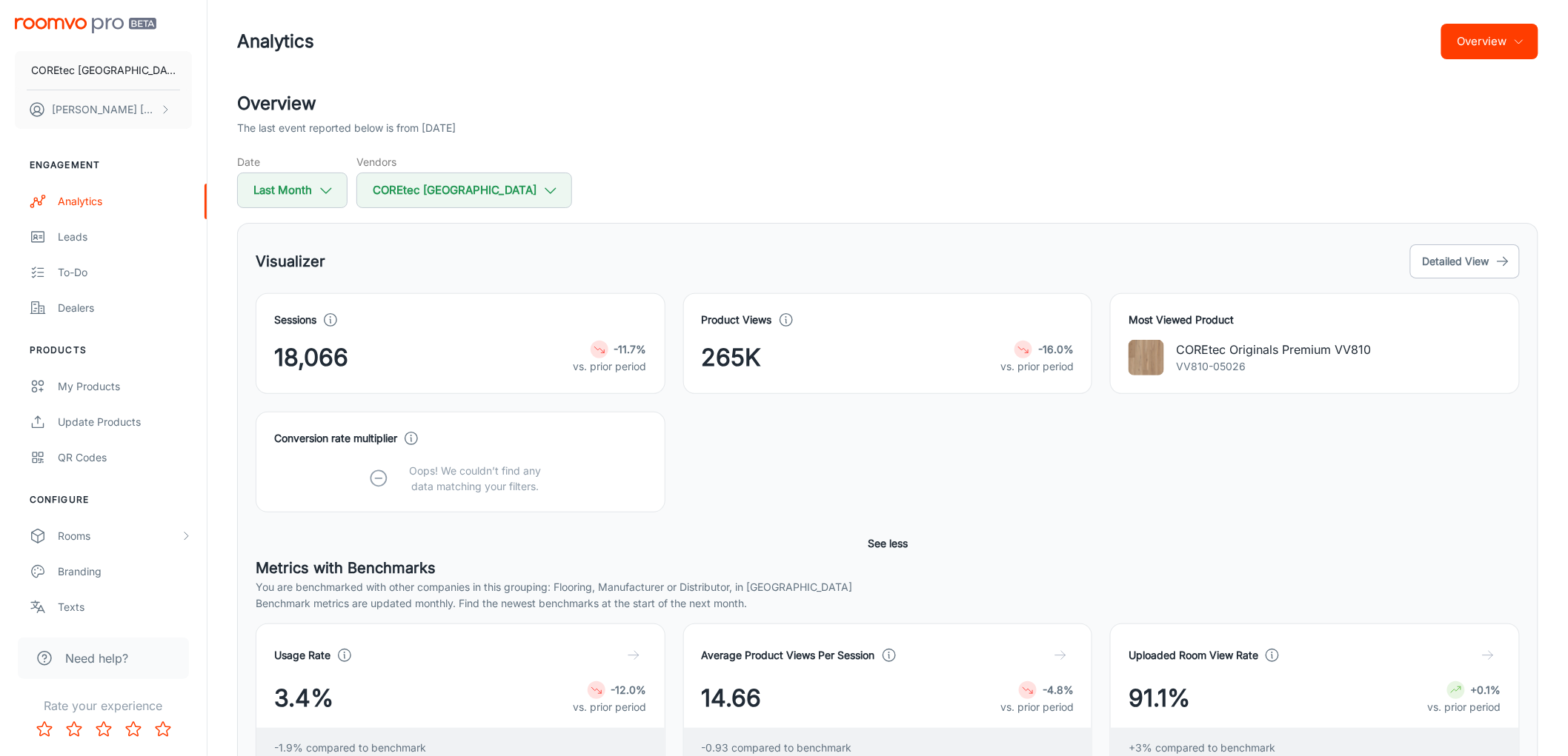
scroll to position [0, 0]
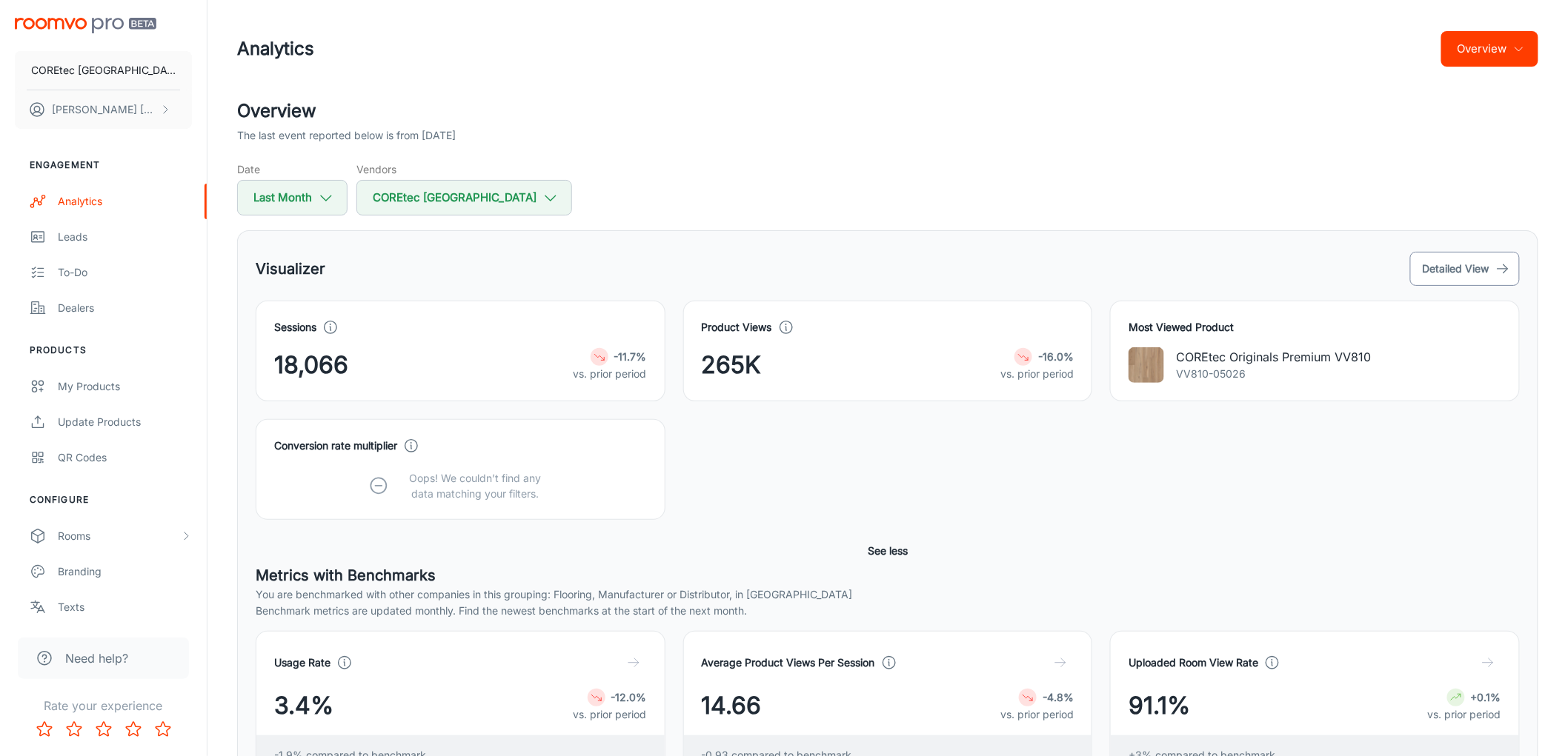
click at [1475, 271] on button "Detailed View" at bounding box center [1464, 269] width 110 height 34
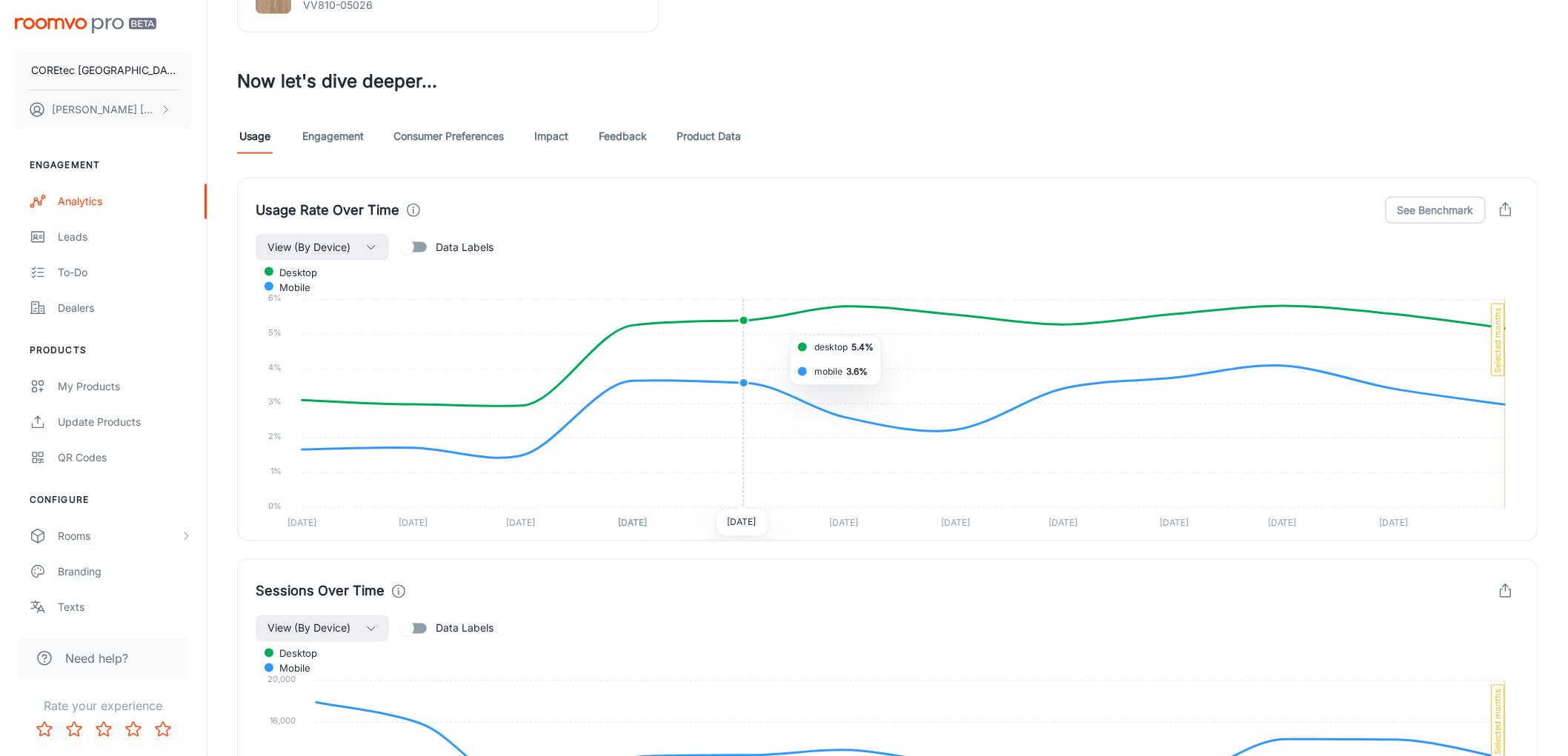
scroll to position [650, 0]
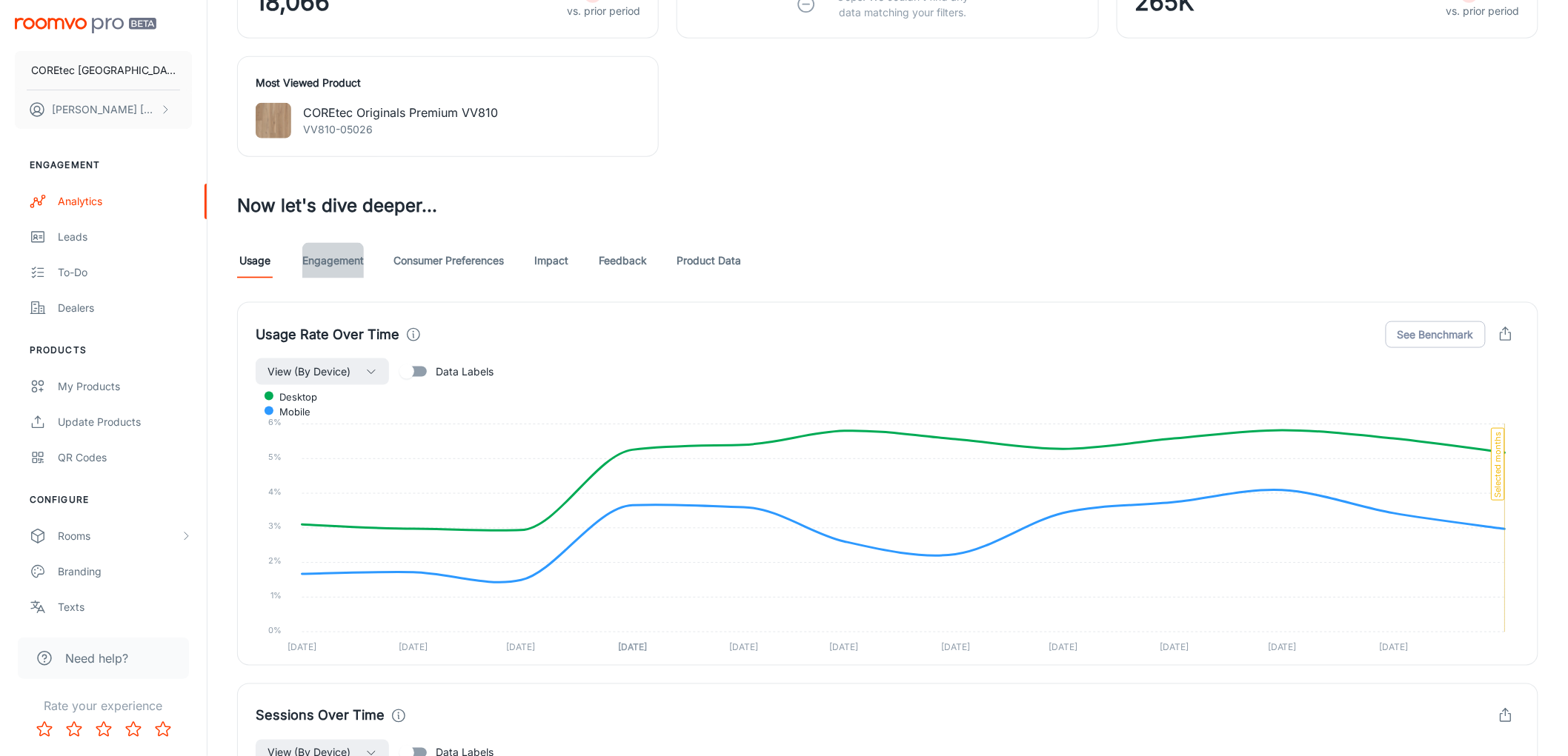
click at [336, 256] on link "Engagement" at bounding box center [333, 261] width 62 height 35
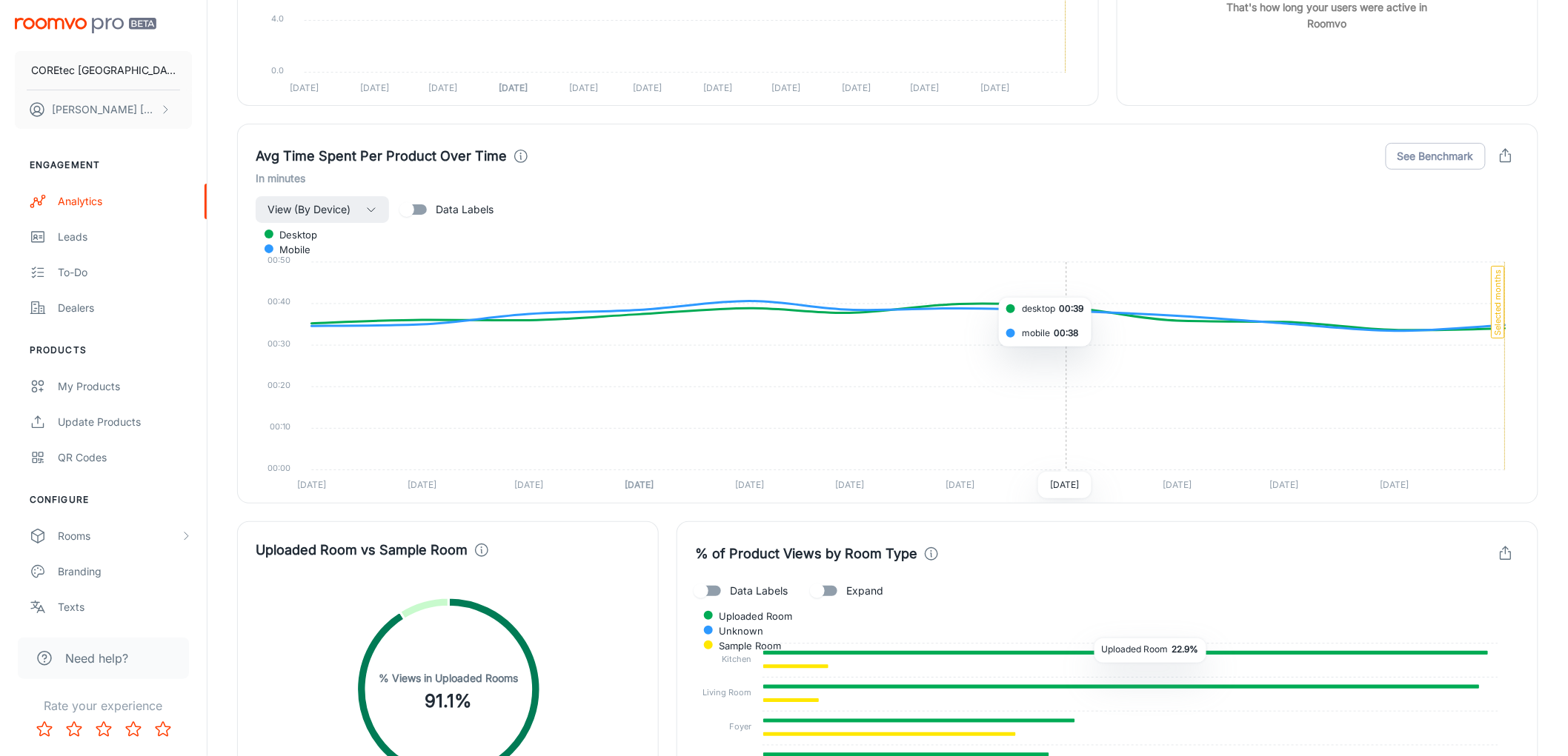
scroll to position [2879, 0]
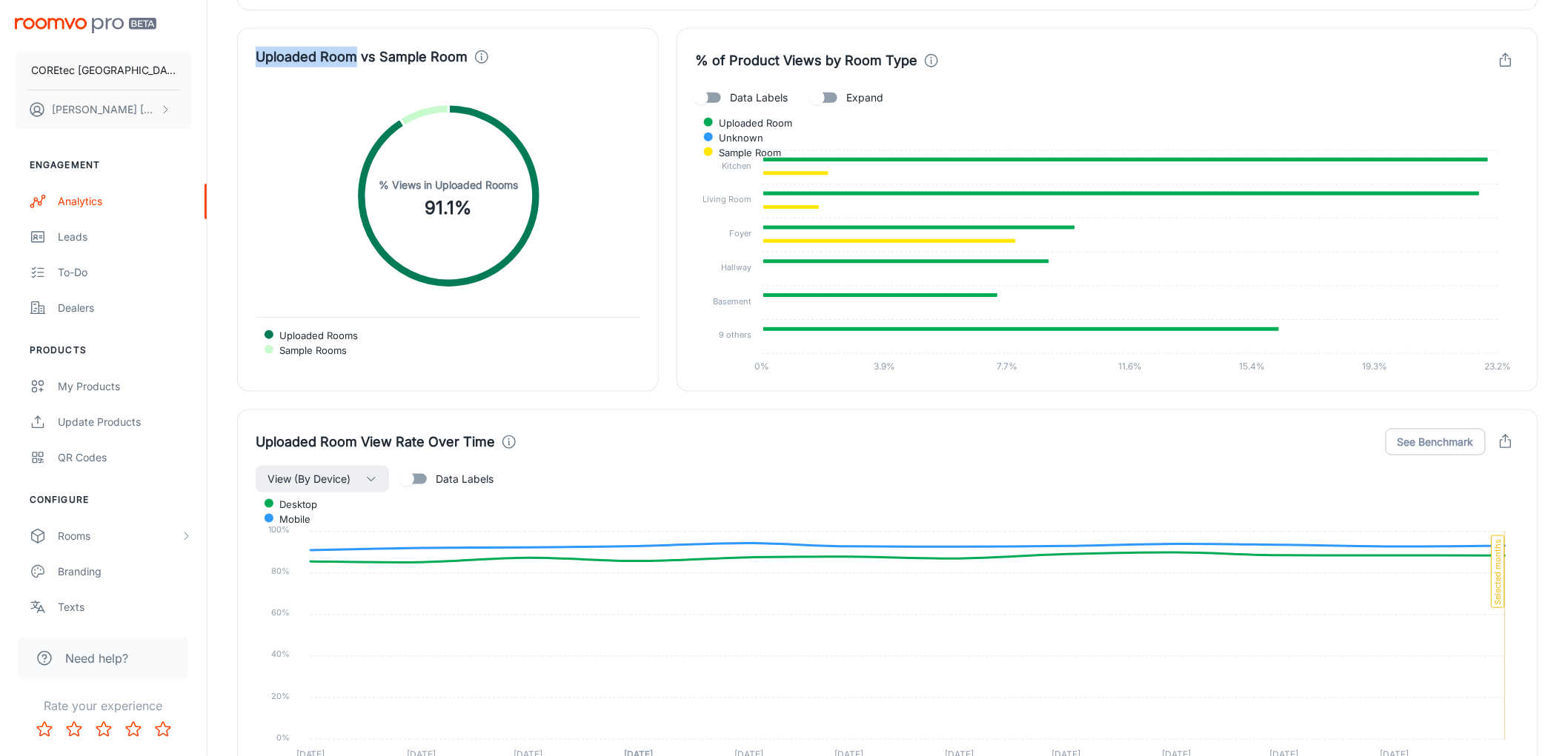
drag, startPoint x: 357, startPoint y: 54, endPoint x: 253, endPoint y: 56, distance: 104.0
click at [245, 55] on div "Uploaded Room vs Sample Room Uploaded Rooms Sample Rooms % Views in Uploaded Ro…" at bounding box center [448, 209] width 421 height 364
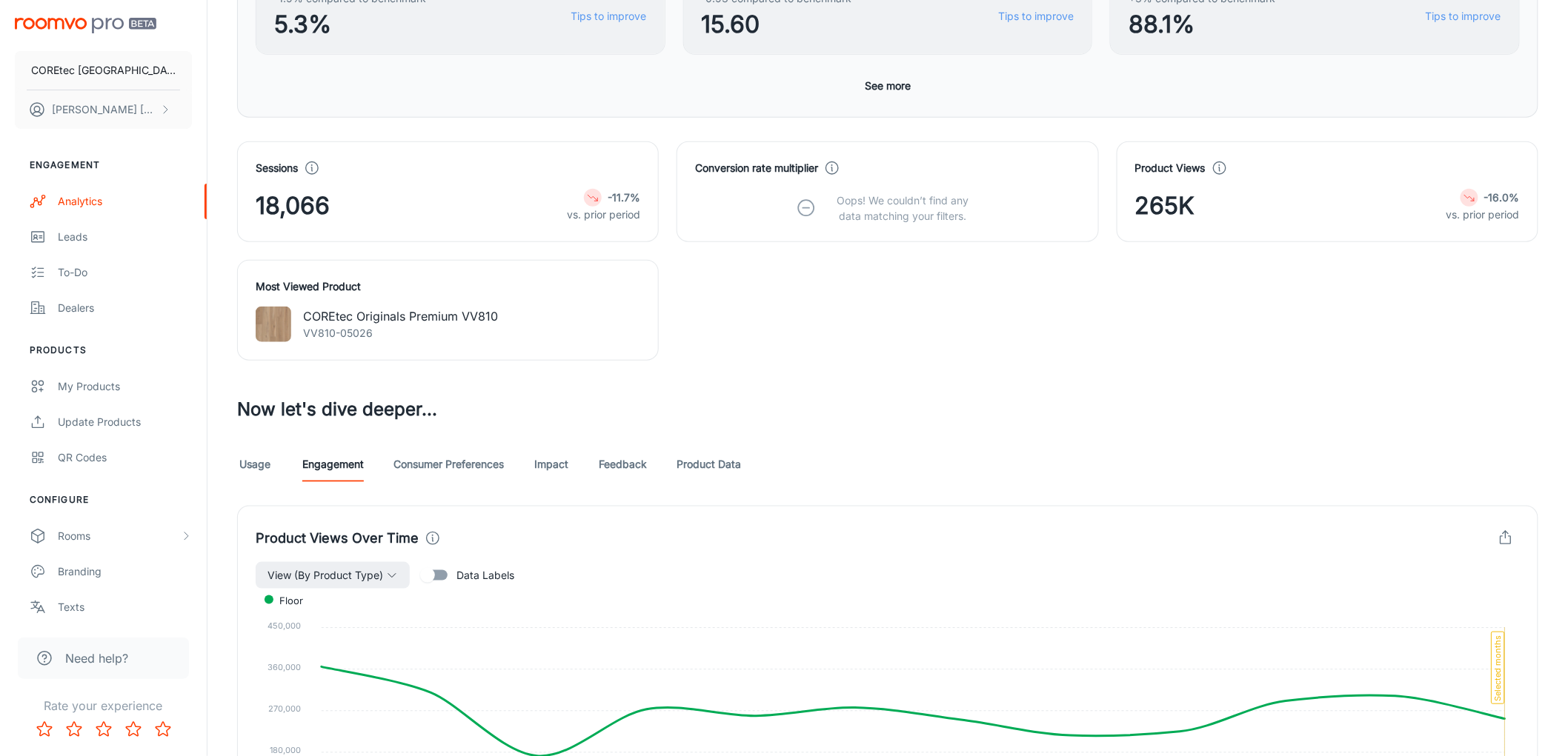
scroll to position [493, 0]
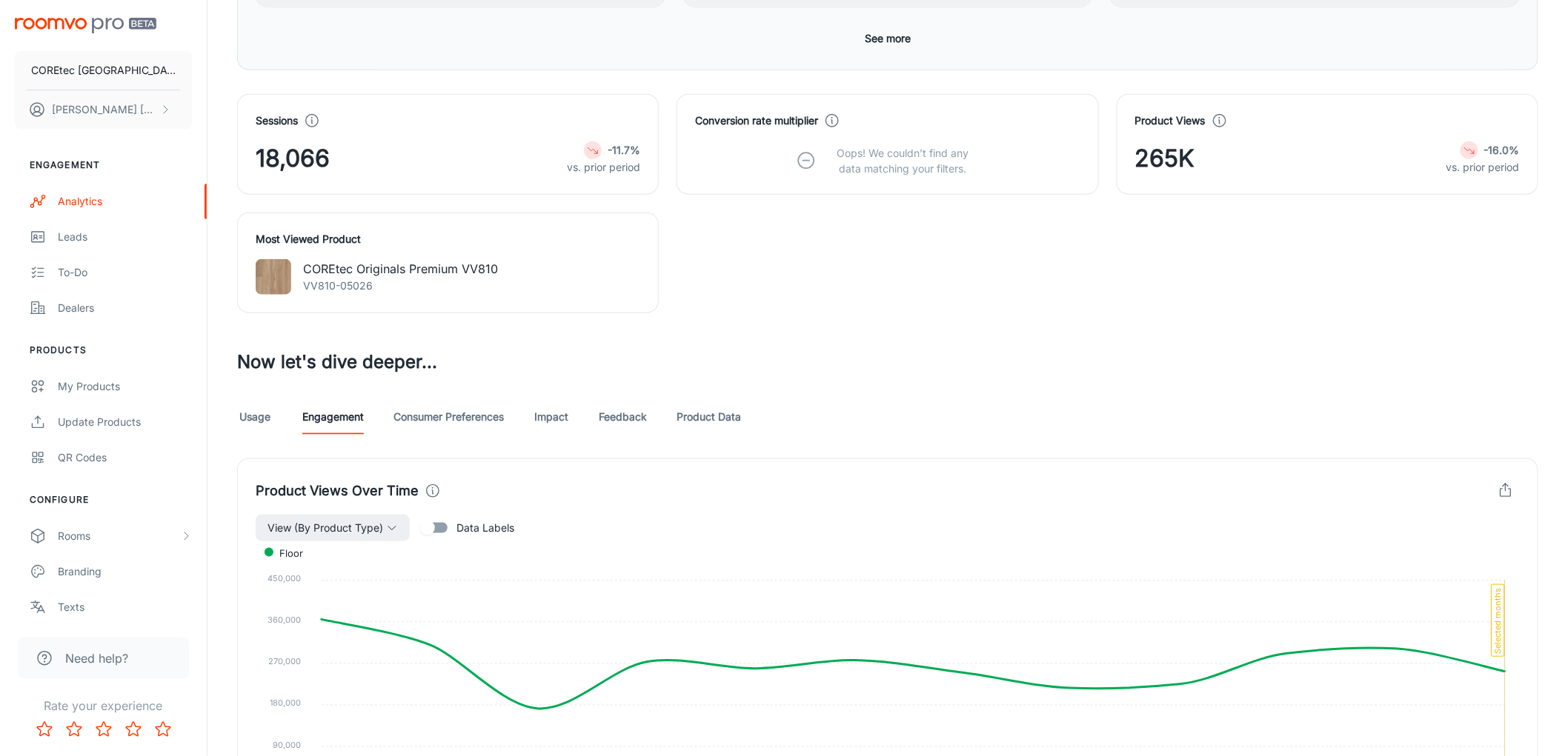
click at [704, 412] on link "Product Data" at bounding box center [708, 416] width 65 height 35
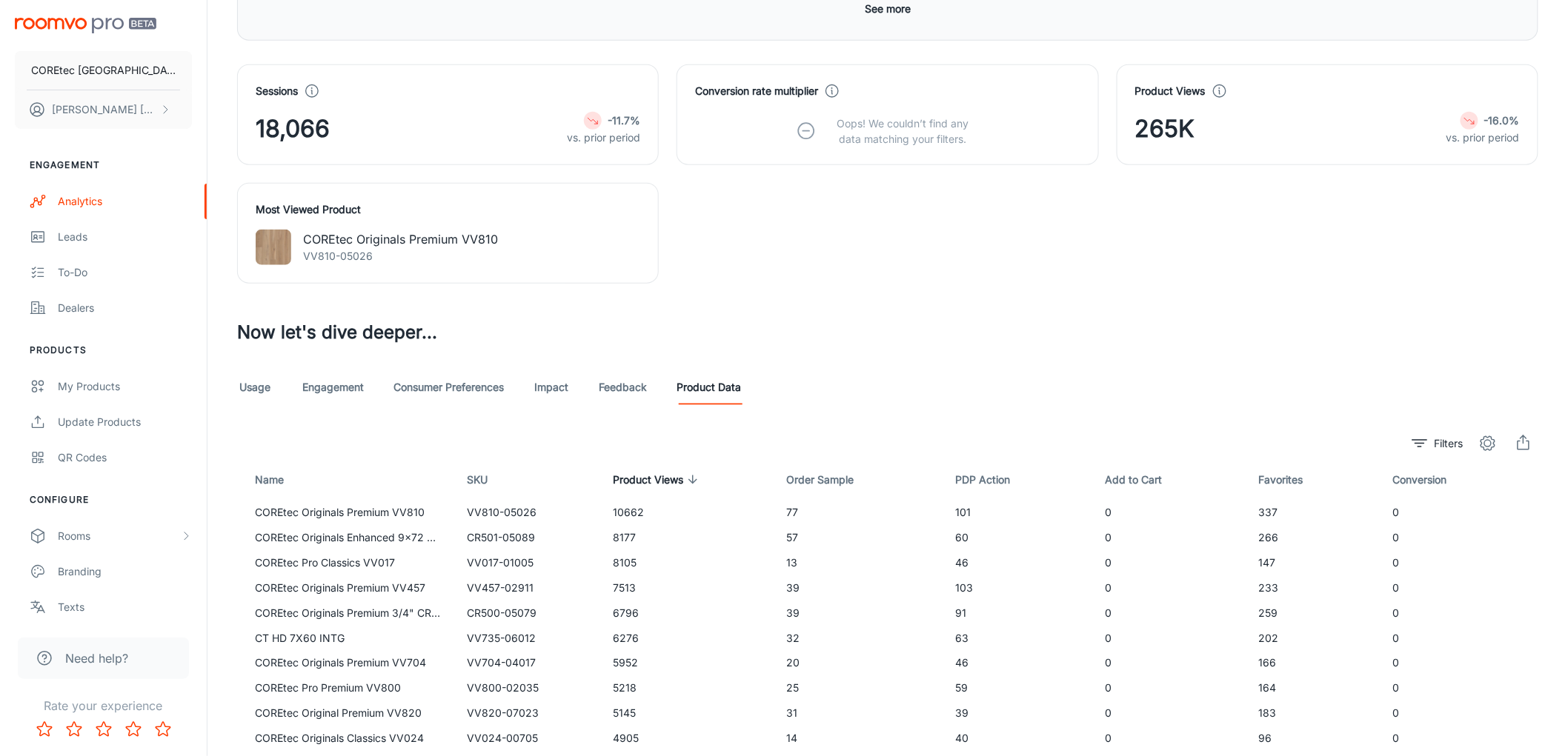
scroll to position [612, 0]
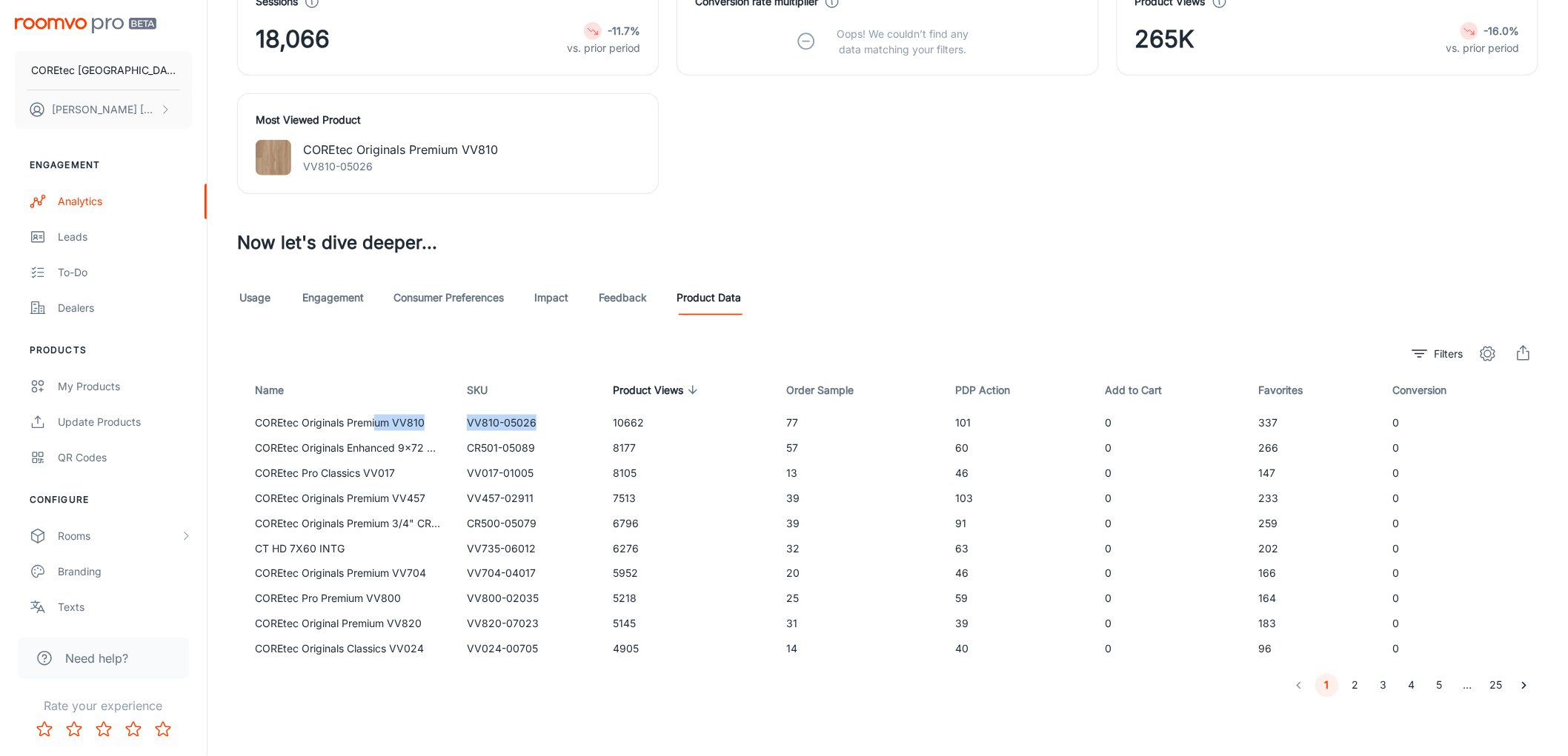
drag, startPoint x: 540, startPoint y: 422, endPoint x: 374, endPoint y: 412, distance: 166.3
click at [374, 412] on tr "COREtec Originals Premium VV810 VV810-05026 10662 77 101 0 337 0" at bounding box center [888, 423] width 1301 height 26
click at [427, 424] on td "COREtec Originals Premium VV810" at bounding box center [346, 423] width 217 height 26
drag, startPoint x: 569, startPoint y: 426, endPoint x: 465, endPoint y: 422, distance: 104.1
click at [465, 422] on td "VV810-05026" at bounding box center [528, 423] width 146 height 26
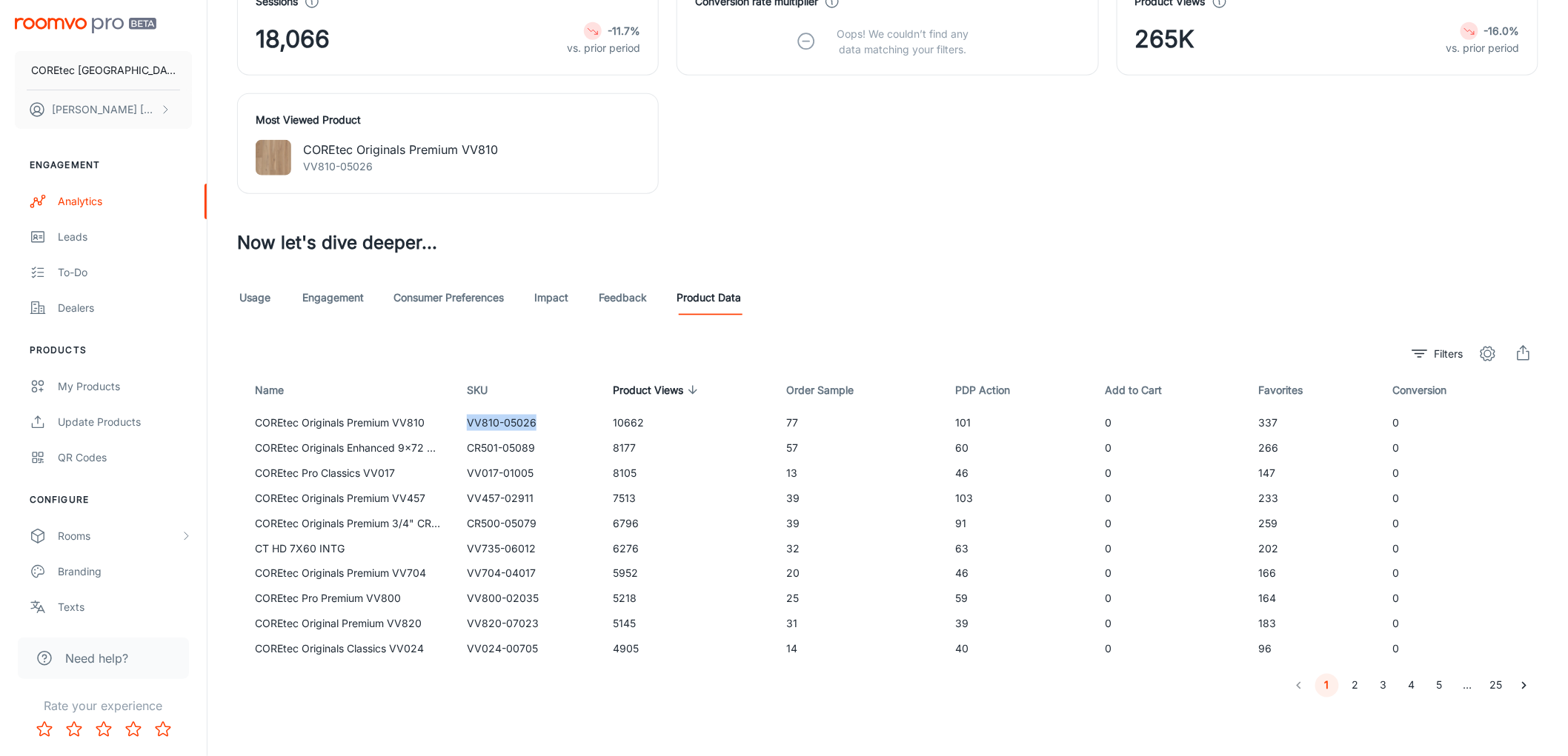
copy td "VV810-05026"
drag, startPoint x: 541, startPoint y: 441, endPoint x: 445, endPoint y: 437, distance: 96.1
click at [445, 437] on tr "COREtec Originals Enhanced 9x72 CR501 CR501-05089 8177 57 60 0 266 0" at bounding box center [888, 448] width 1301 height 26
copy tr "01 CR501-05089"
drag, startPoint x: 534, startPoint y: 468, endPoint x: 457, endPoint y: 469, distance: 77.0
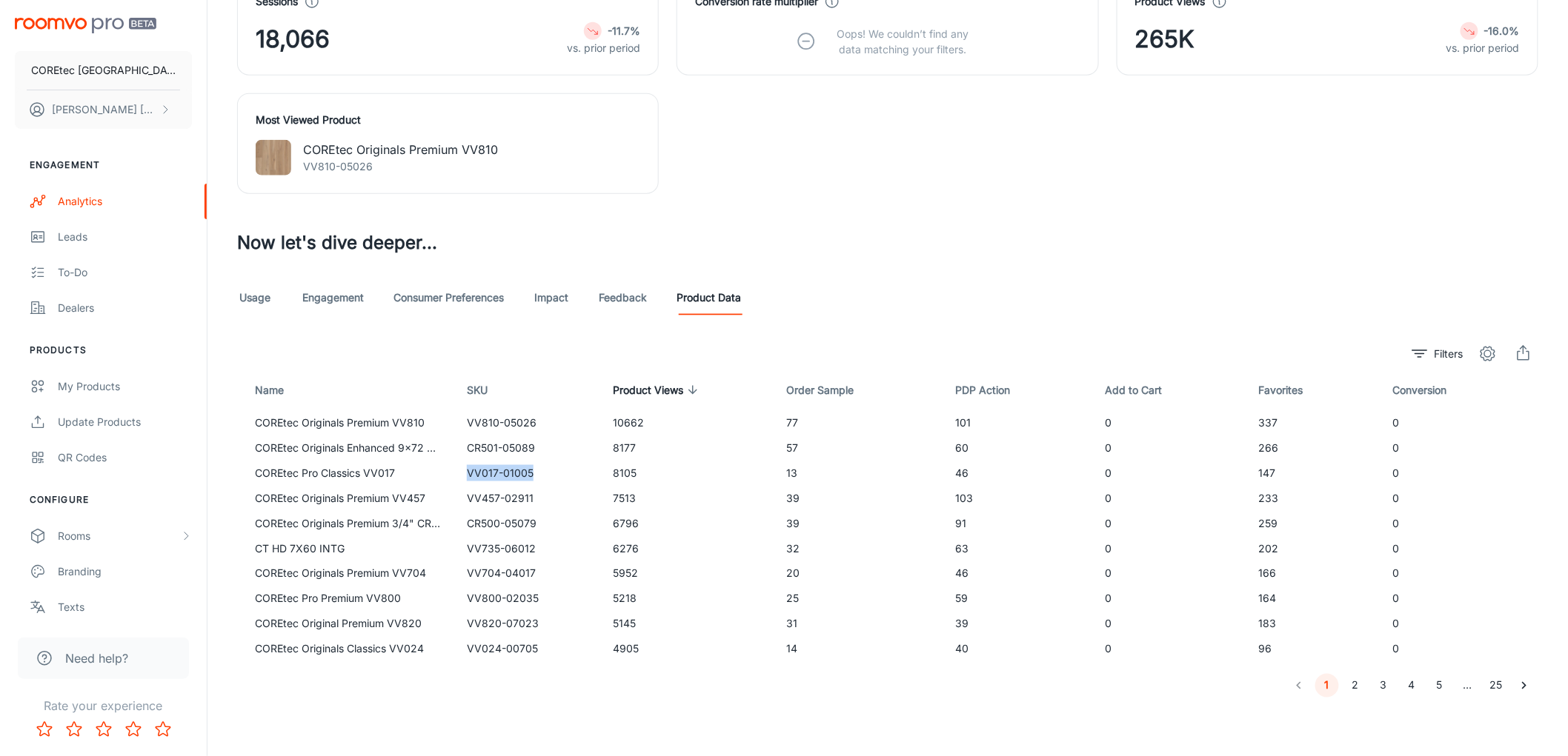
click at [457, 469] on td "VV017-01005" at bounding box center [528, 473] width 146 height 26
copy td "VV017-01005"
click at [1449, 359] on p "Filters" at bounding box center [1449, 354] width 29 height 16
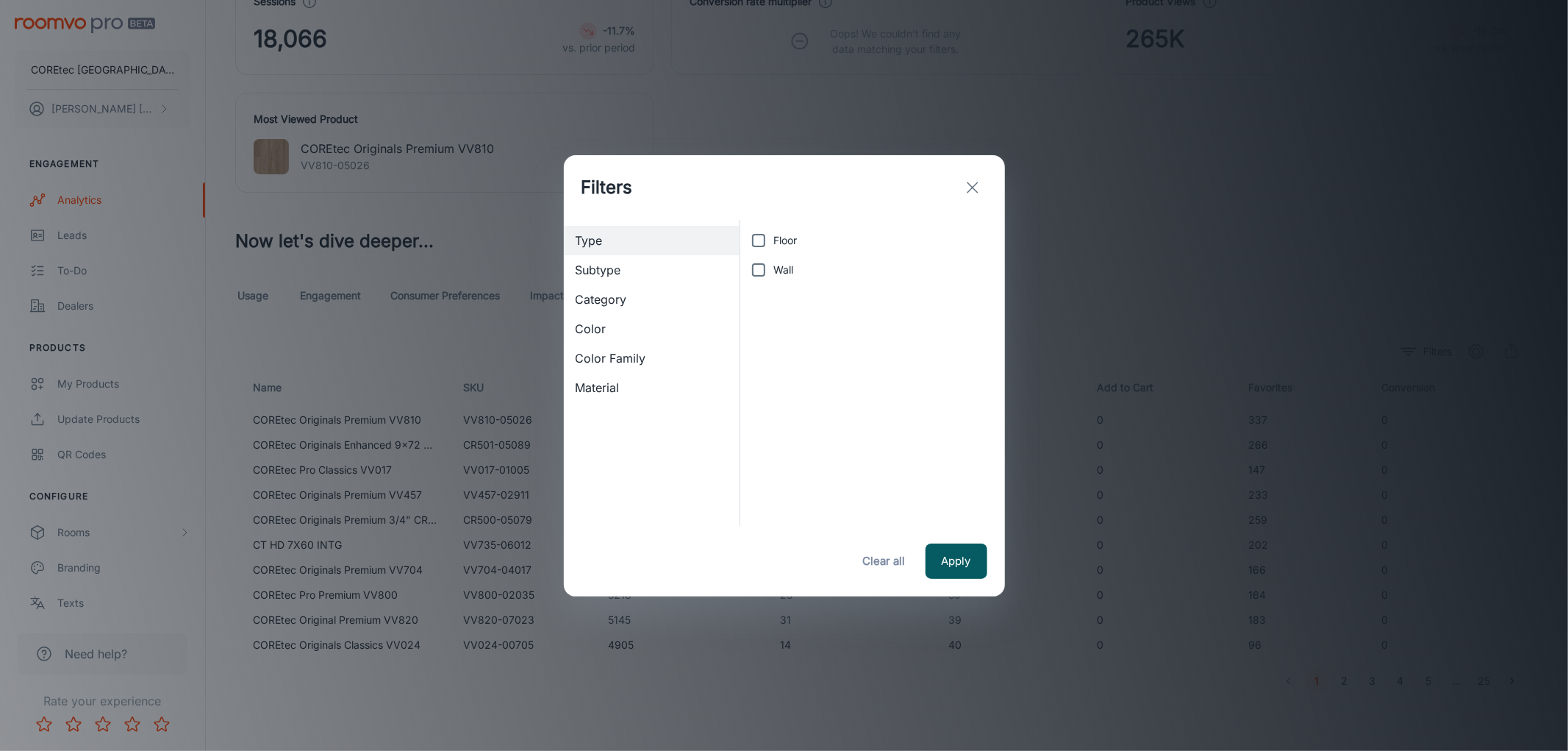
click at [1256, 265] on div "Filters Type Subtype Category Color Color Family Material Floor Wall Apply Clea…" at bounding box center [784, 376] width 1568 height 751
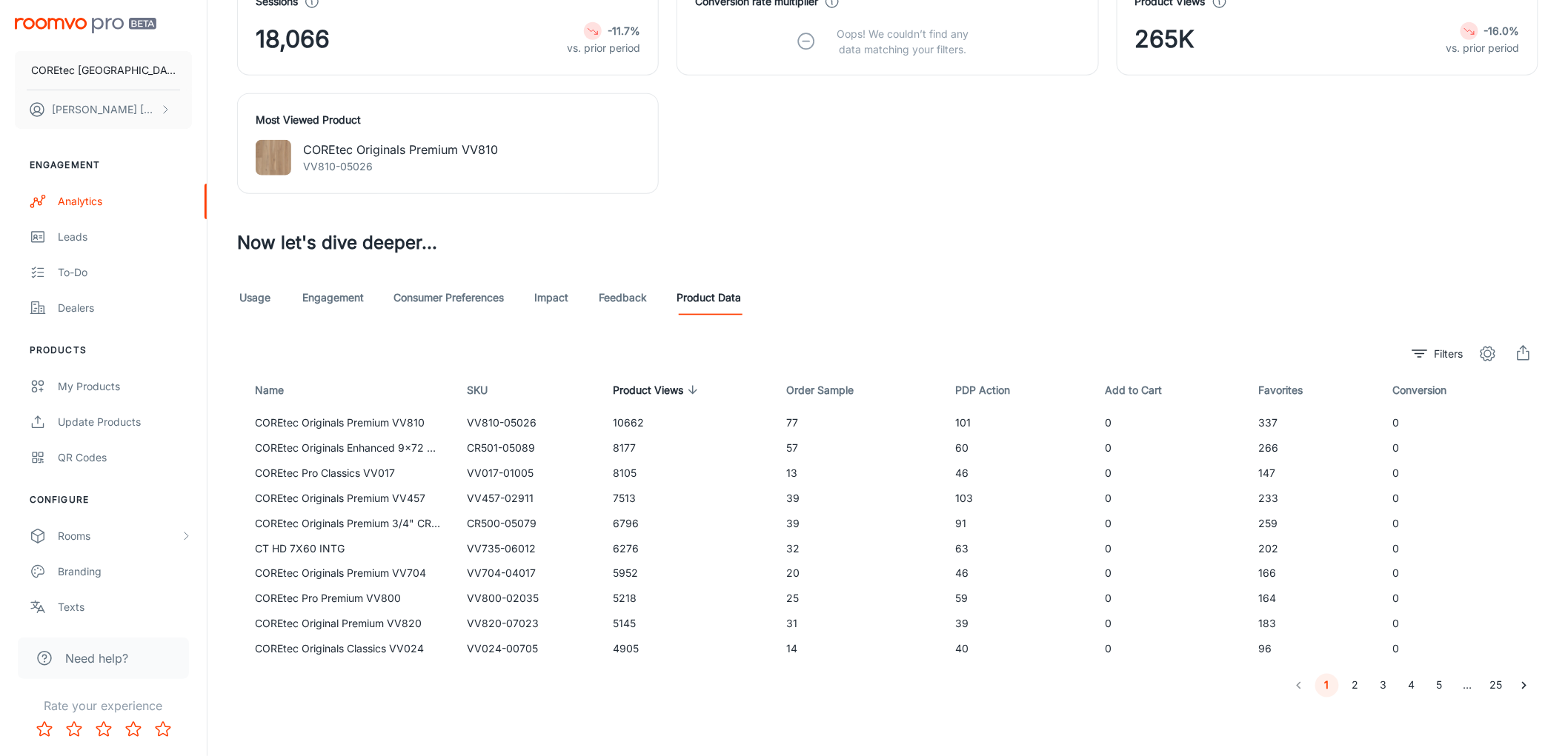
click at [1479, 352] on icon "settings" at bounding box center [1487, 354] width 18 height 18
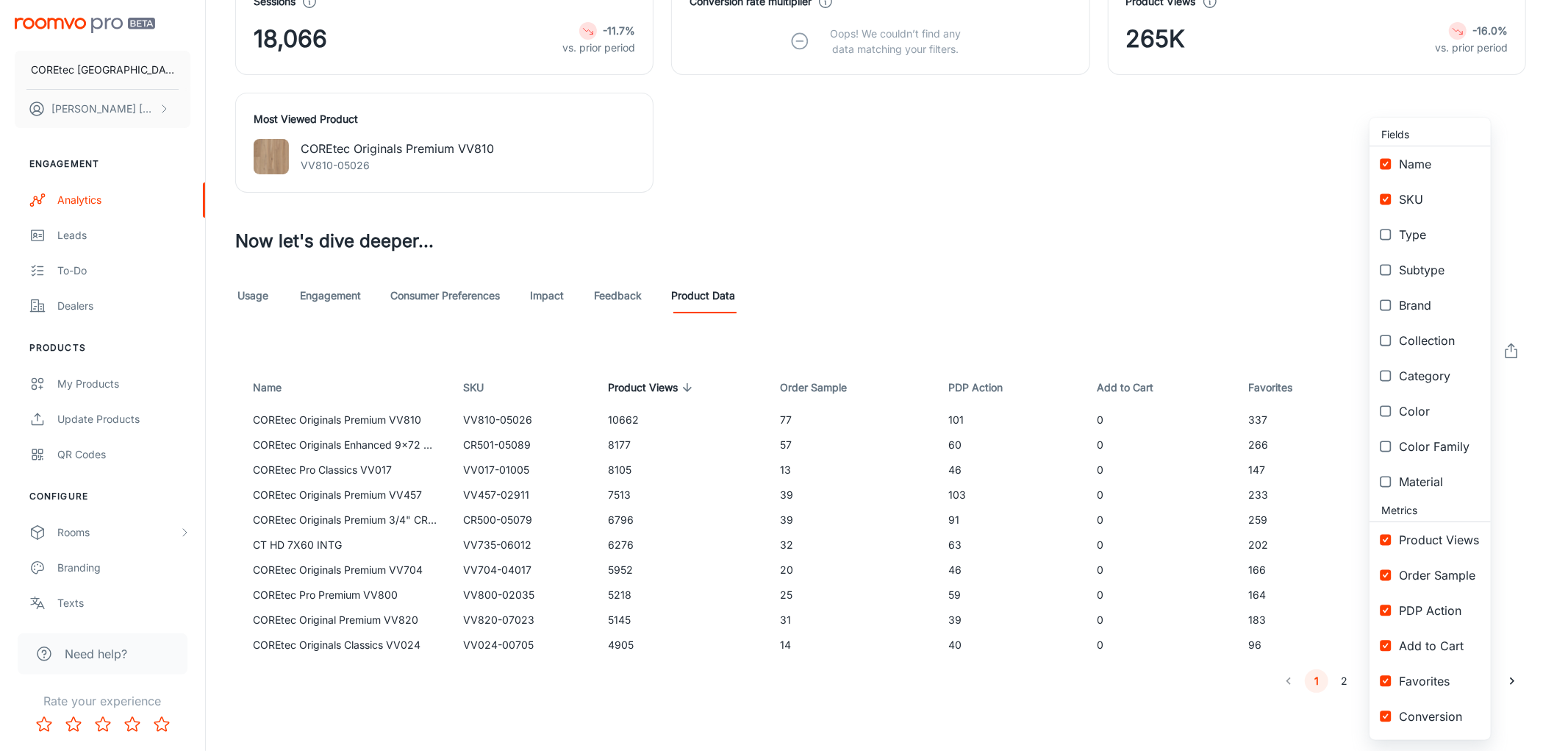
click at [1189, 266] on div at bounding box center [784, 376] width 1568 height 751
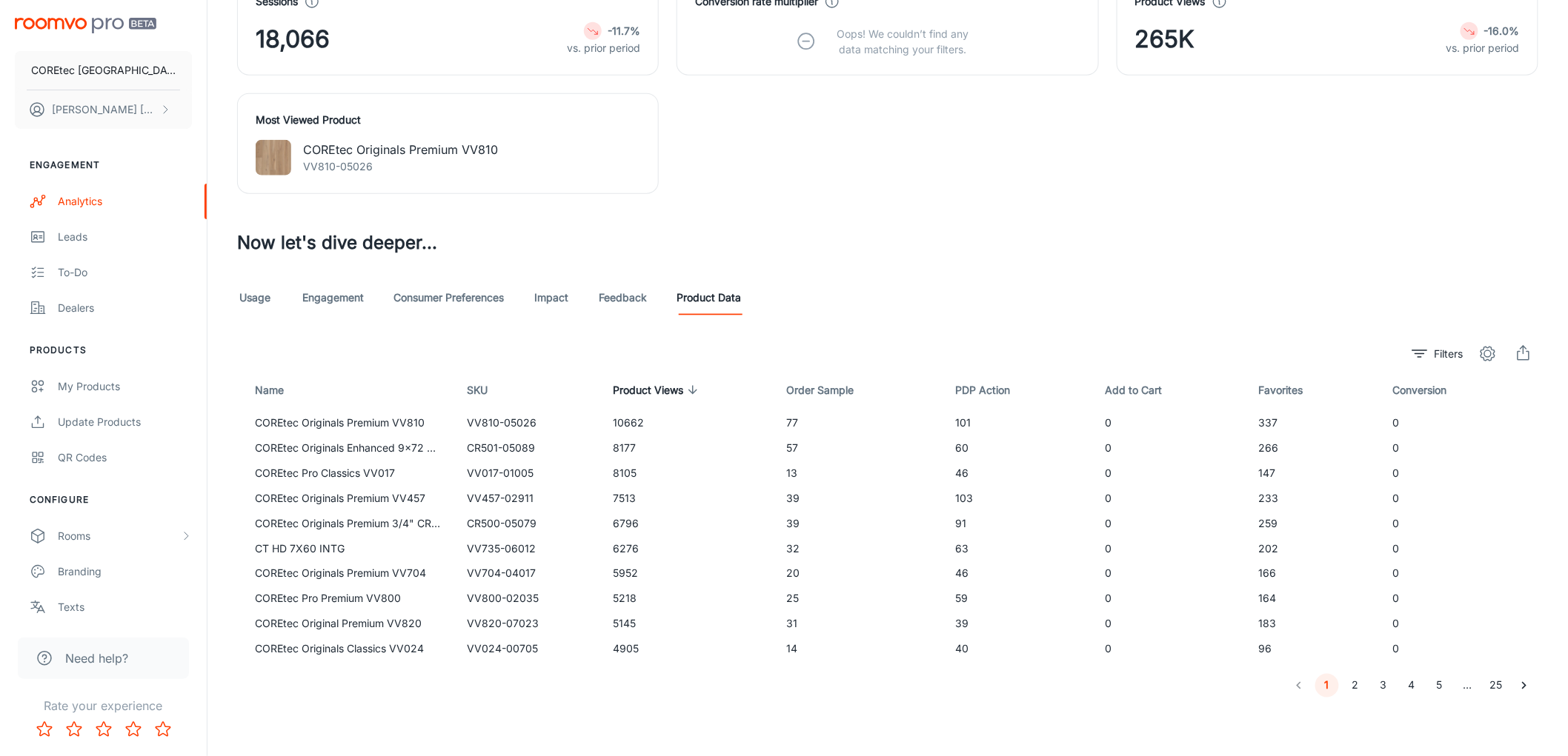
click at [1483, 351] on icon "settings" at bounding box center [1487, 354] width 18 height 18
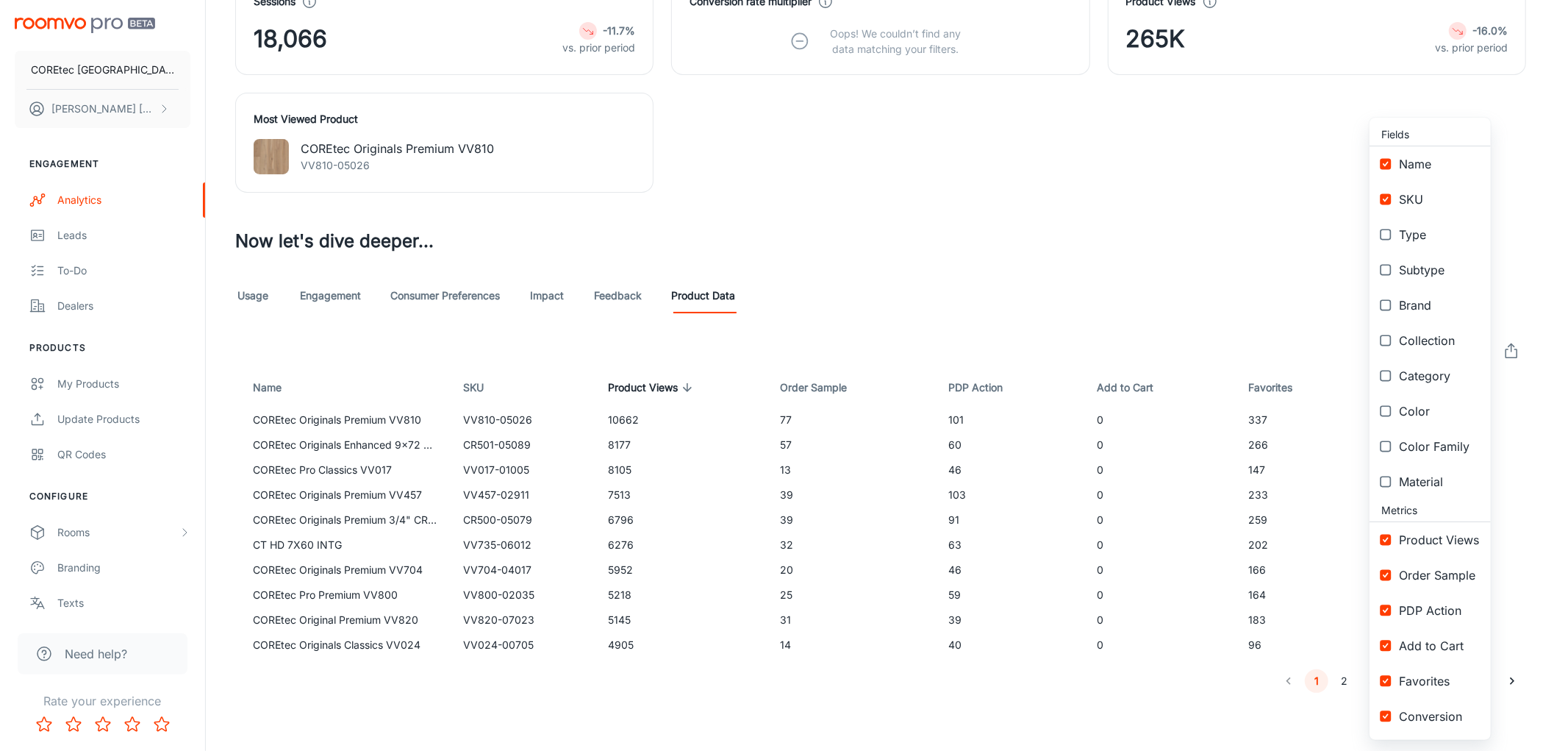
click at [1163, 239] on div at bounding box center [784, 376] width 1568 height 751
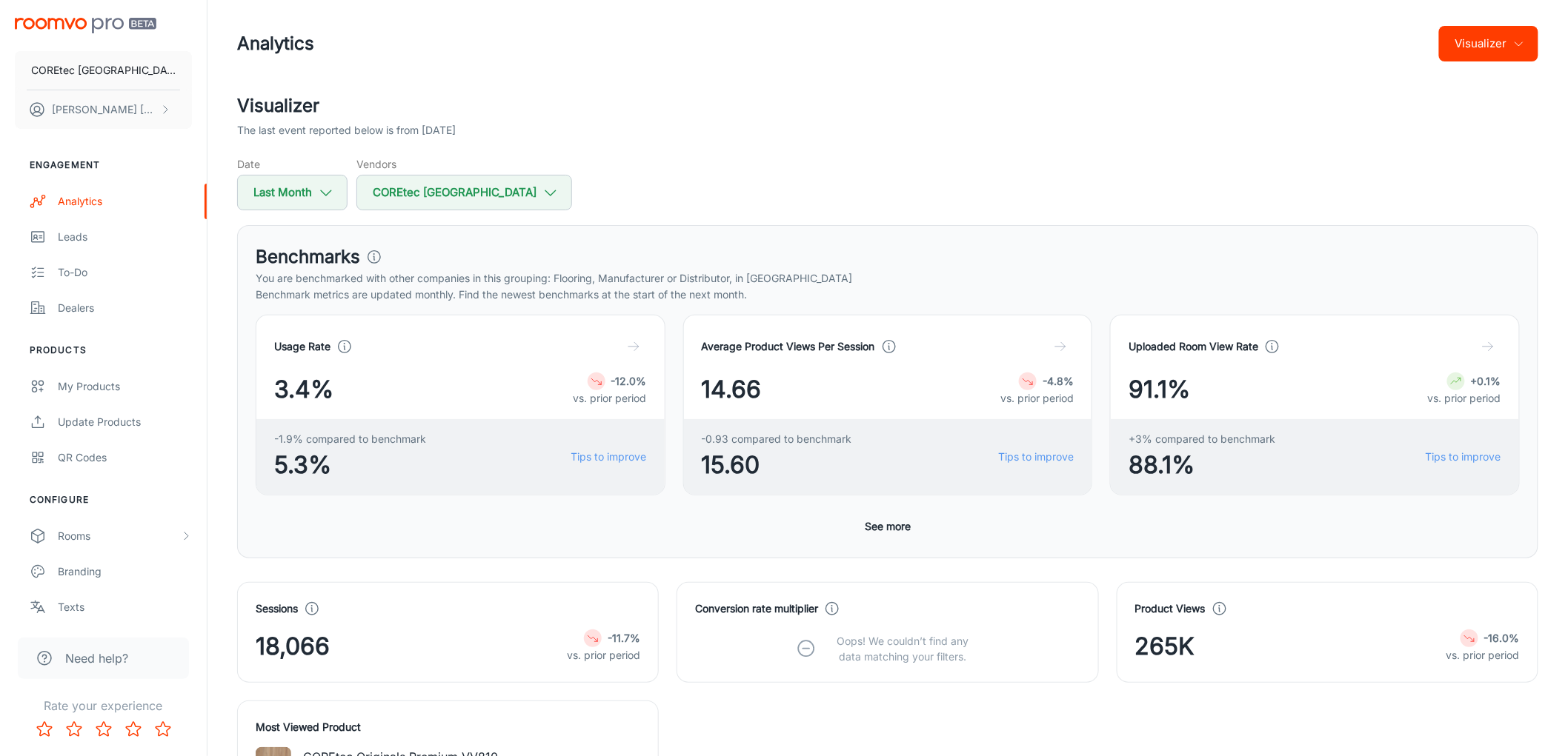
scroll to position [0, 0]
